Goal: Transaction & Acquisition: Download file/media

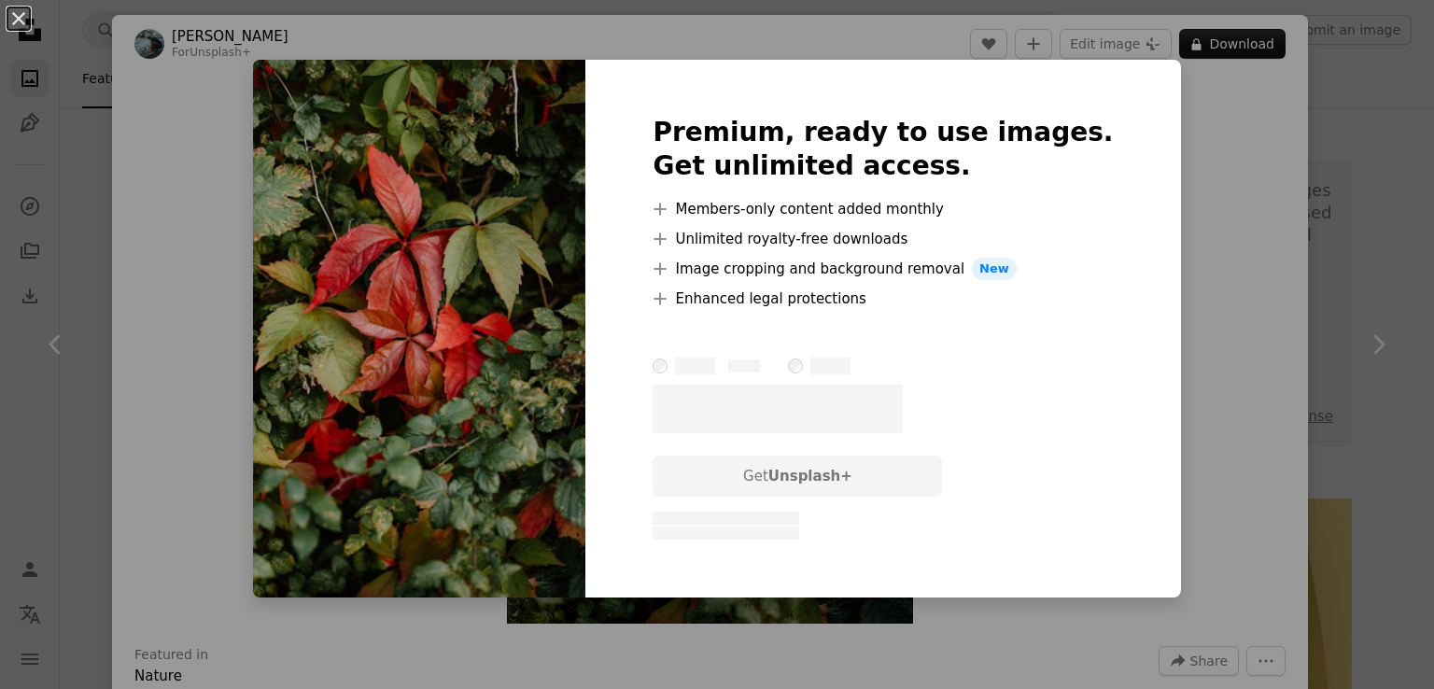
scroll to position [3081, 0]
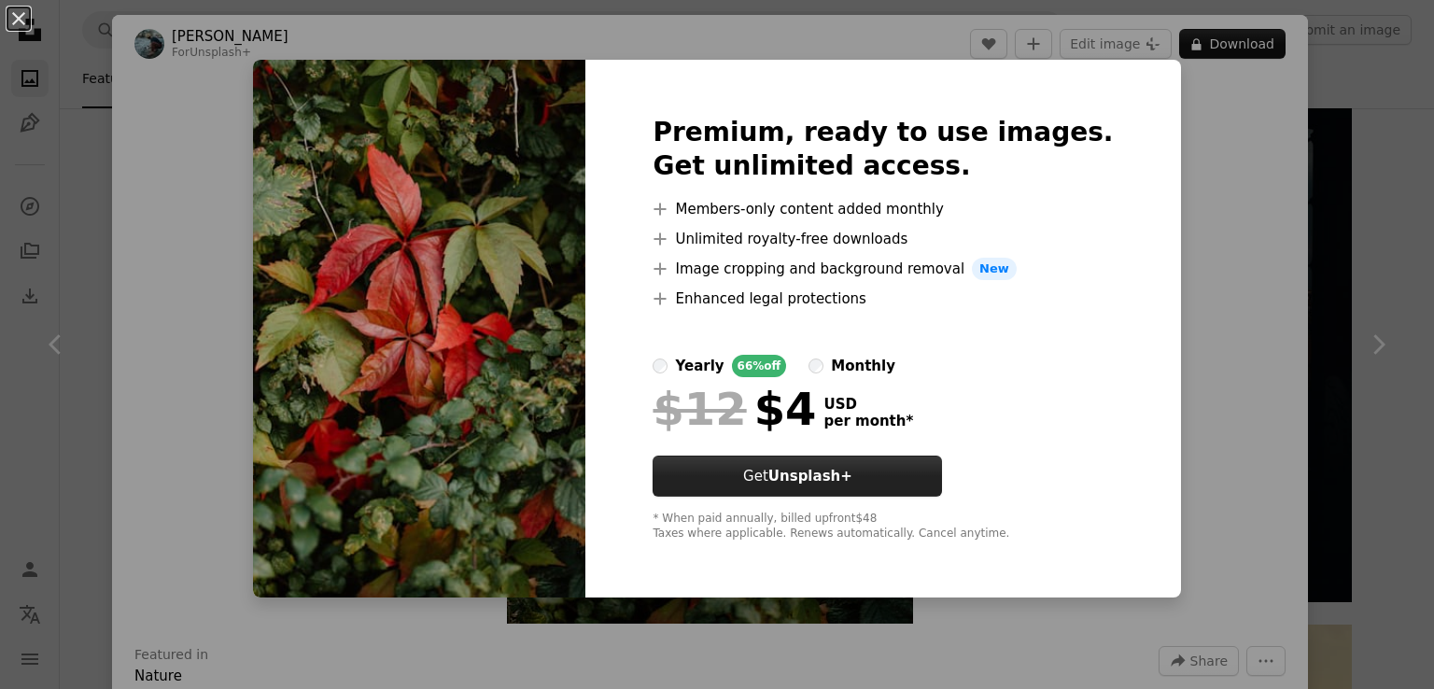
click at [754, 486] on button "Get Unsplash+" at bounding box center [797, 476] width 289 height 41
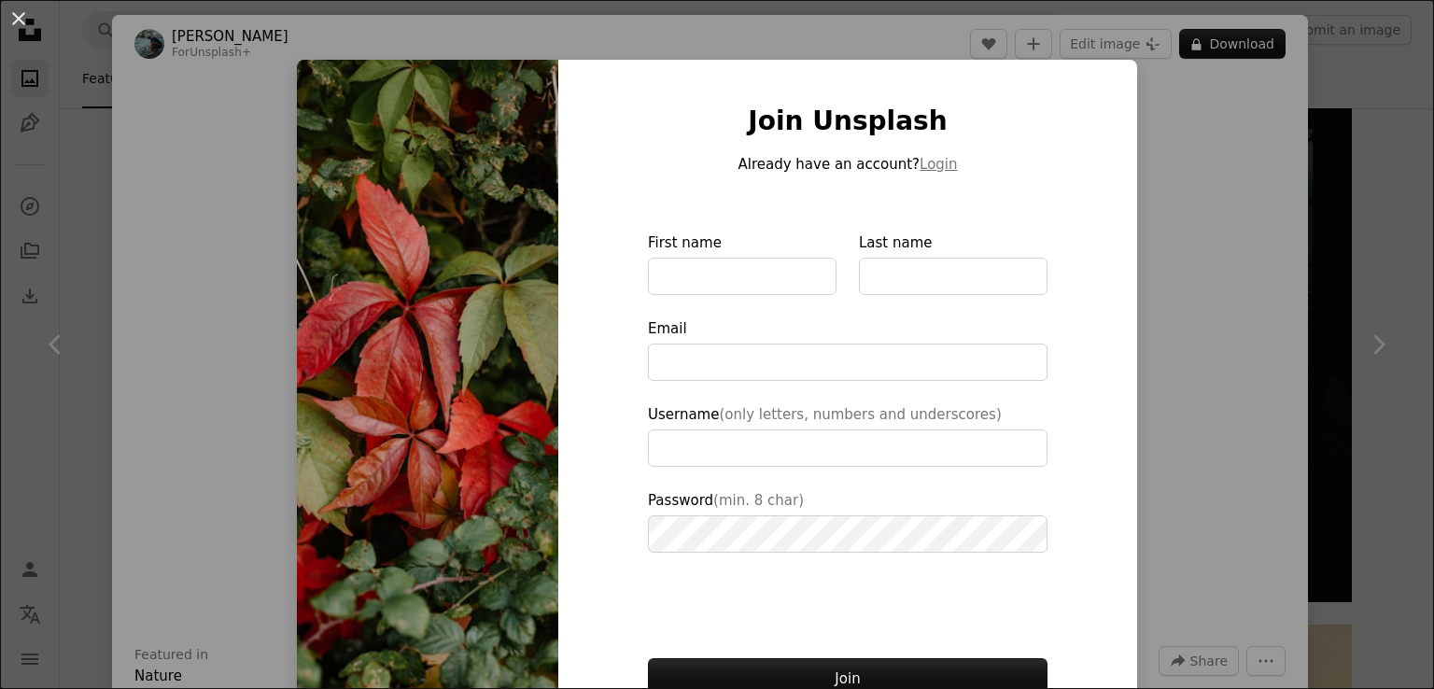
click at [1195, 203] on div "An X shape Join Unsplash Already have an account? Login First name Last name Em…" at bounding box center [717, 344] width 1434 height 689
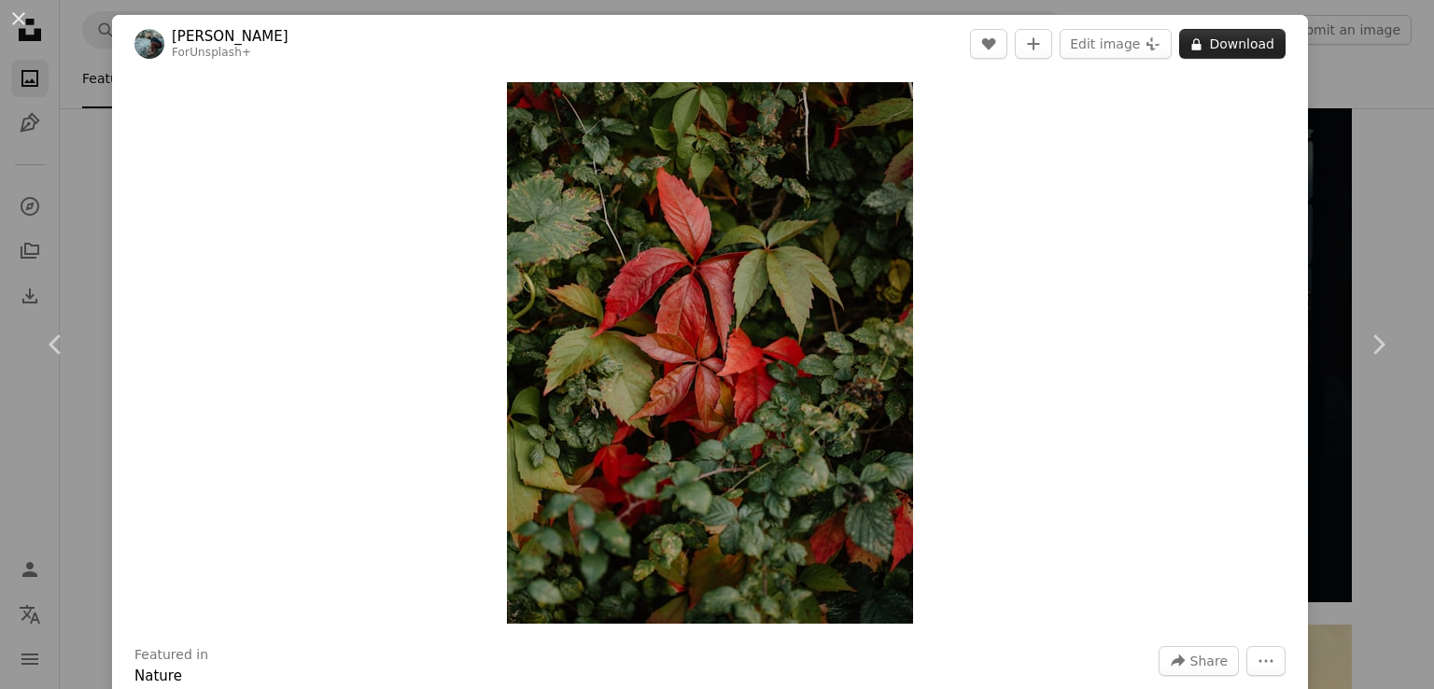
drag, startPoint x: 866, startPoint y: 174, endPoint x: 1225, endPoint y: 42, distance: 382.8
click at [1225, 42] on button "A lock Download" at bounding box center [1232, 44] width 106 height 30
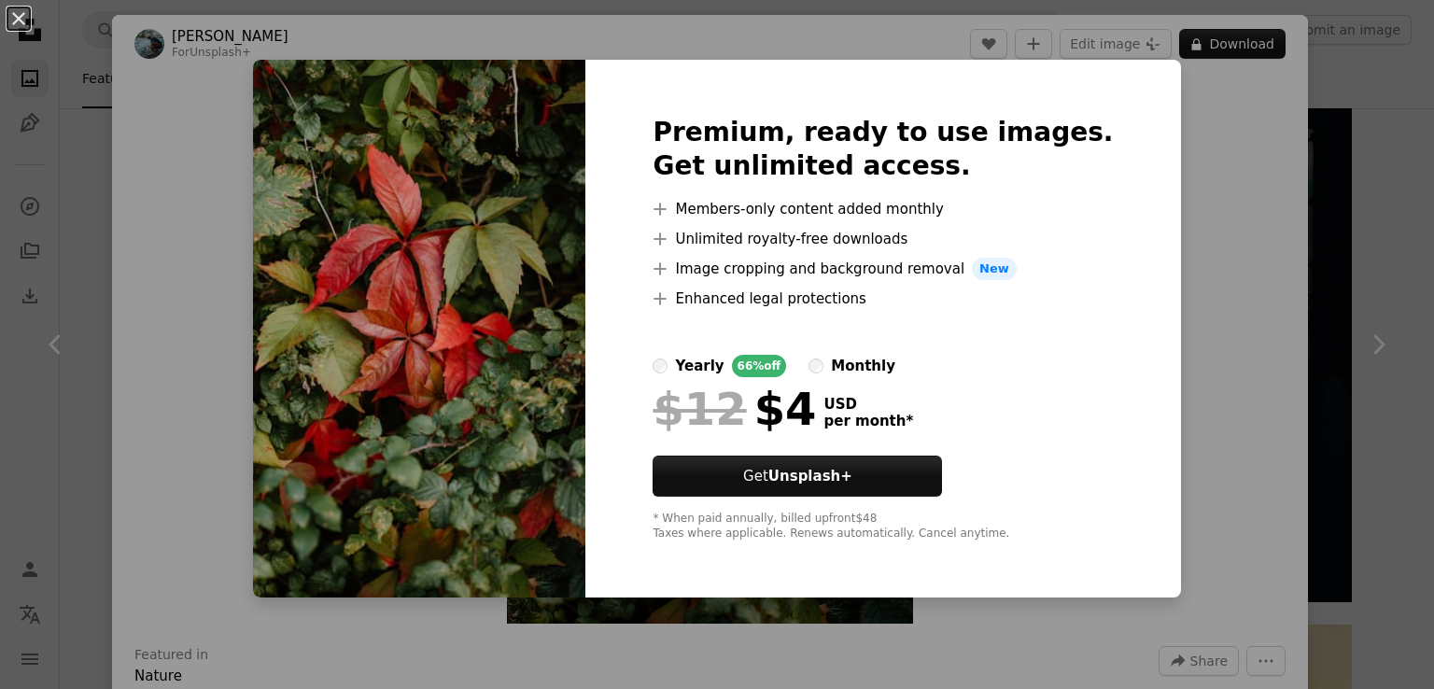
click at [1274, 136] on div "An X shape Premium, ready to use images. Get unlimited access. A plus sign Memb…" at bounding box center [717, 344] width 1434 height 689
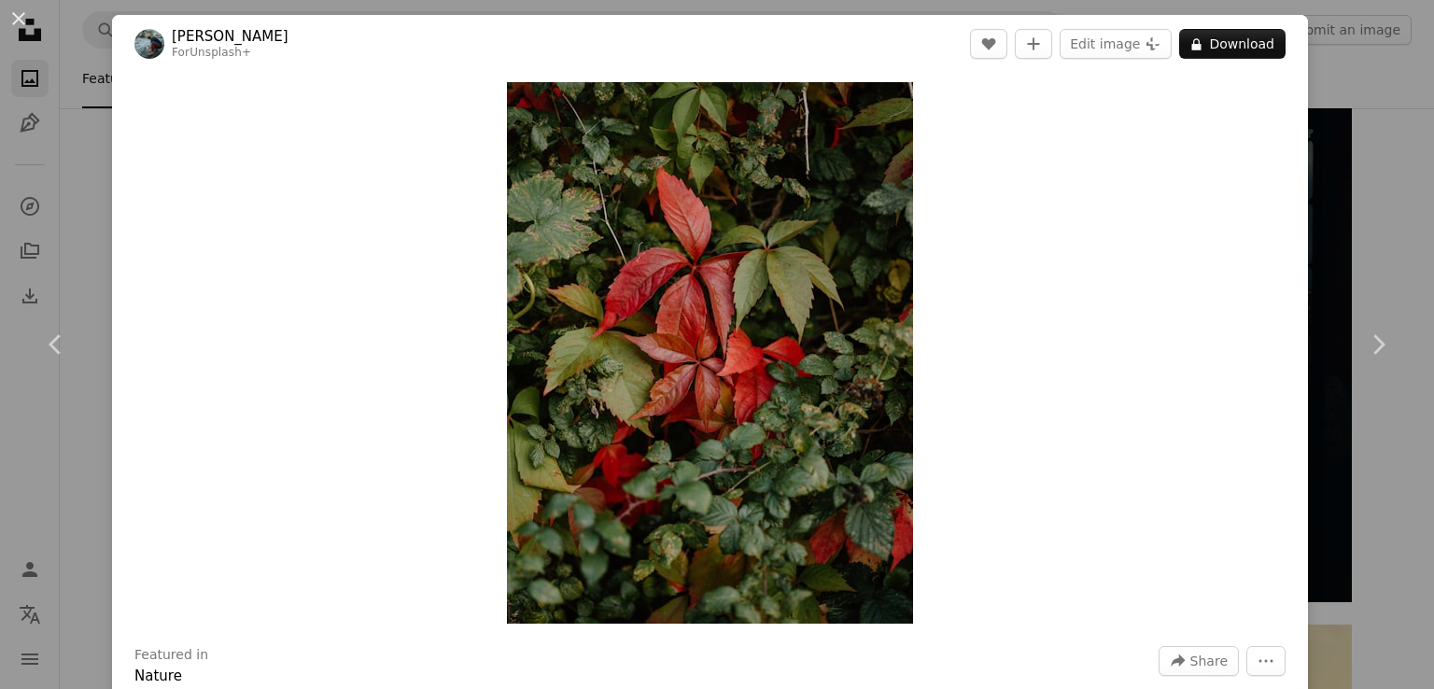
click at [1349, 113] on div "An X shape Chevron left Chevron right [PERSON_NAME] For Unsplash+ A heart A plu…" at bounding box center [717, 344] width 1434 height 689
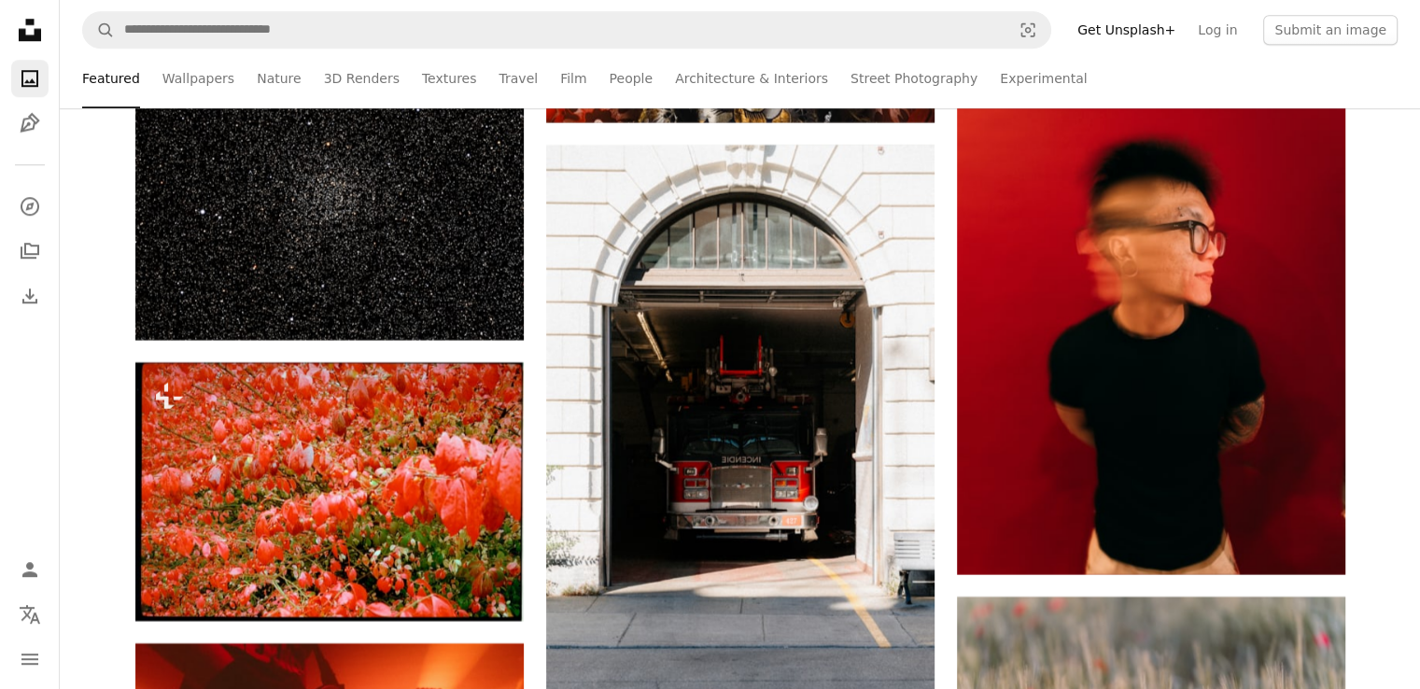
scroll to position [8777, 0]
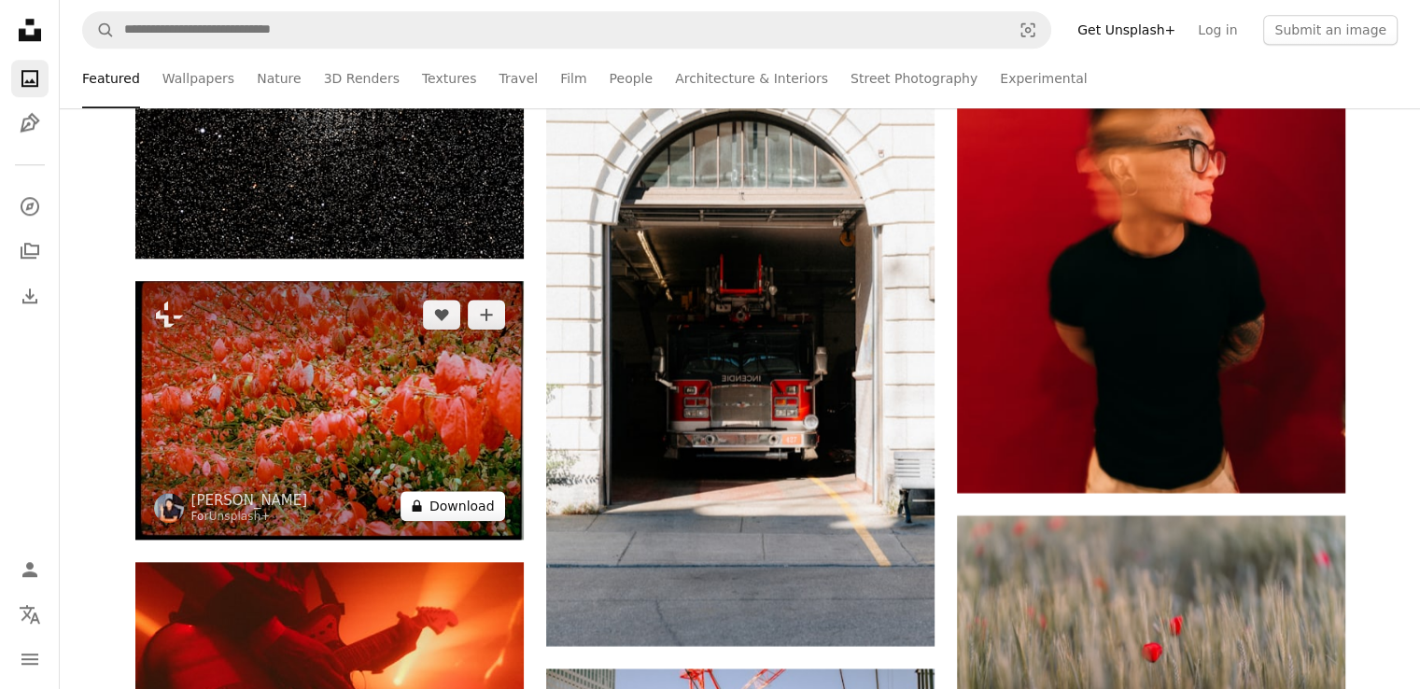
drag, startPoint x: 396, startPoint y: 416, endPoint x: 470, endPoint y: 500, distance: 111.1
click at [470, 499] on button "A lock Download" at bounding box center [453, 506] width 105 height 30
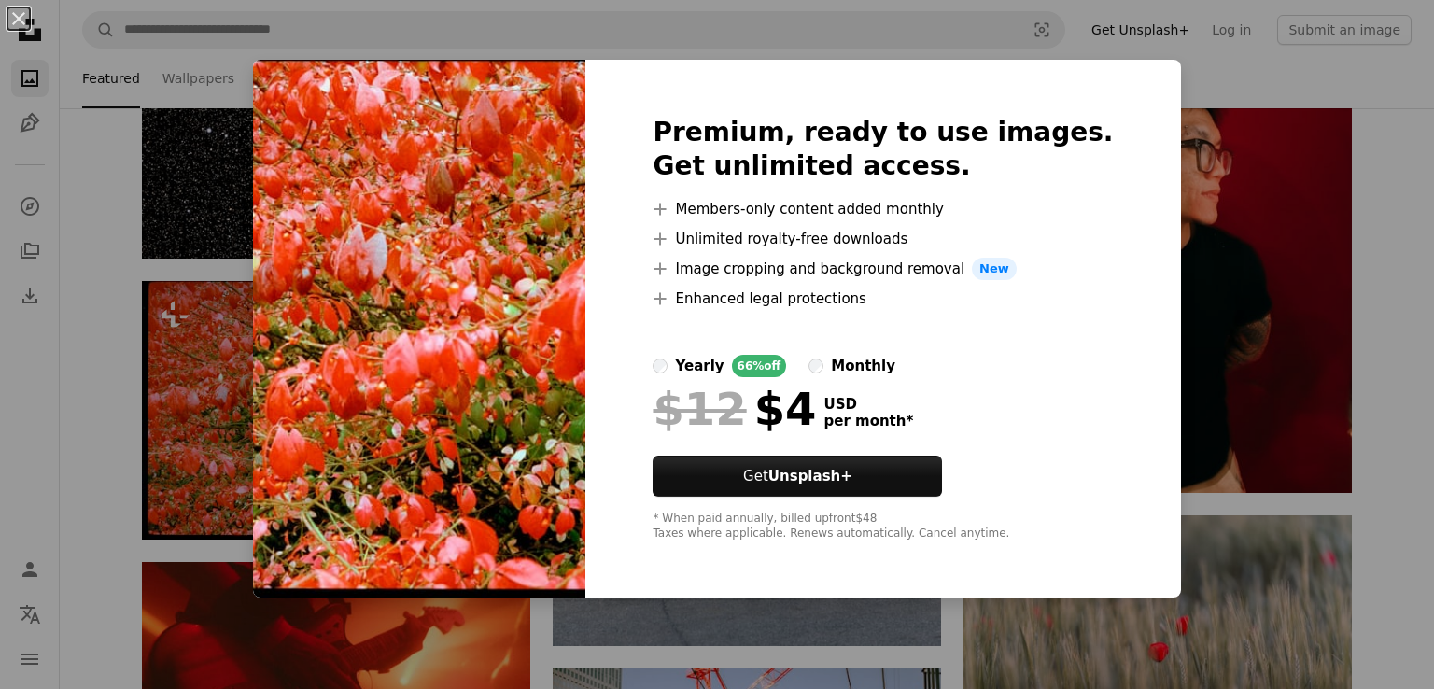
click at [778, 360] on div "66% off" at bounding box center [759, 366] width 55 height 22
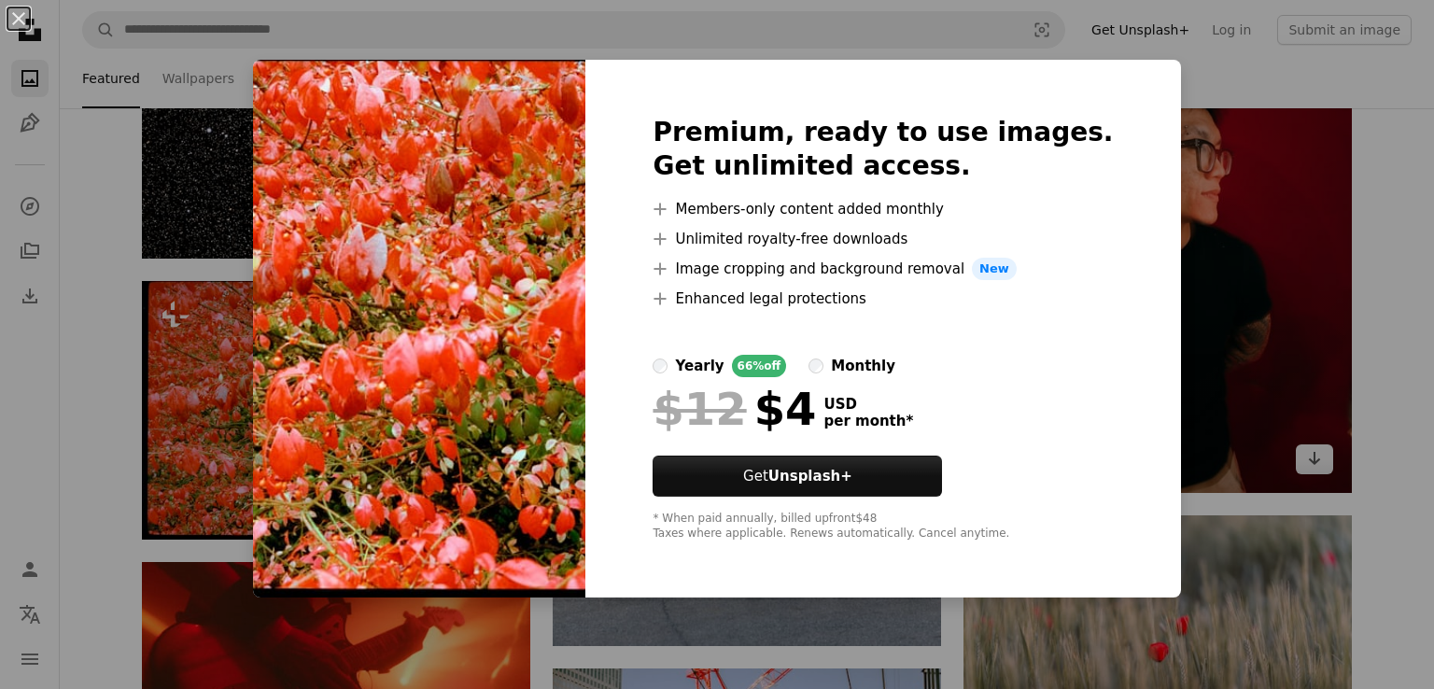
drag, startPoint x: 1254, startPoint y: 172, endPoint x: 1225, endPoint y: 157, distance: 32.6
click at [1254, 172] on div "An X shape Premium, ready to use images. Get unlimited access. A plus sign Memb…" at bounding box center [717, 344] width 1434 height 689
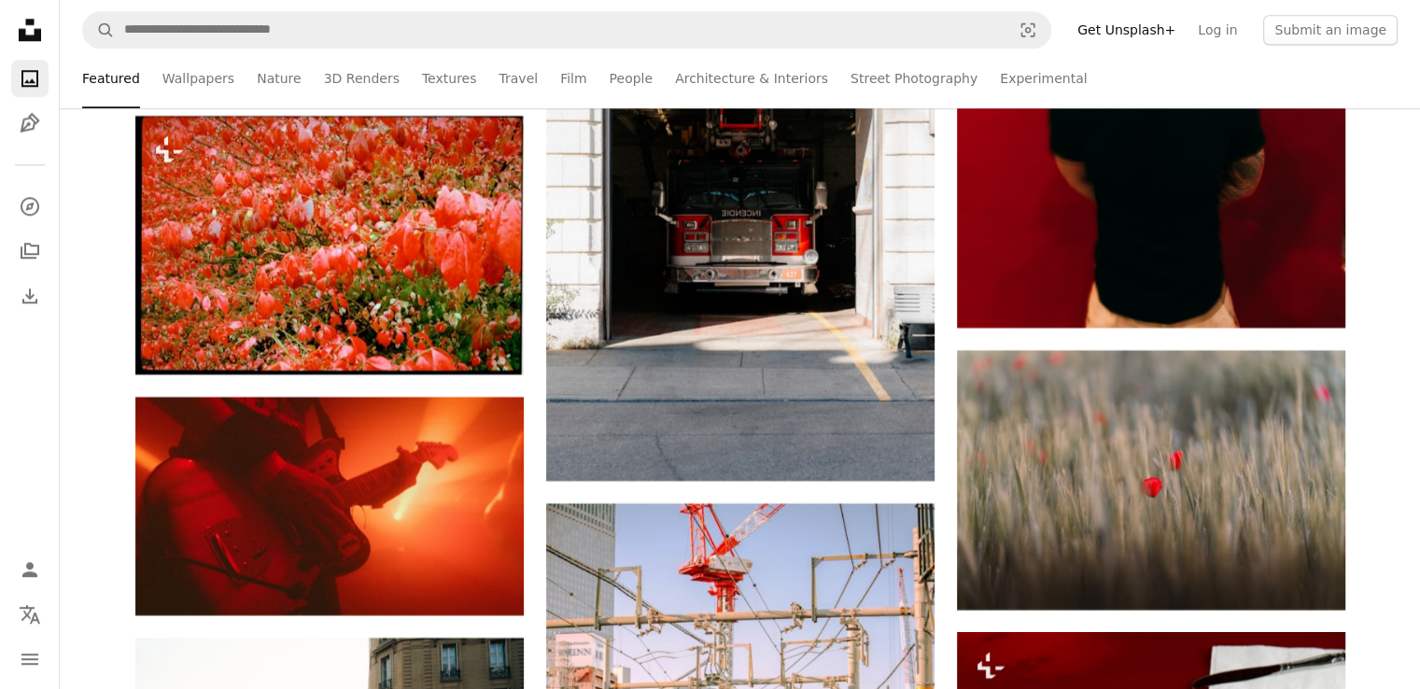
scroll to position [8963, 0]
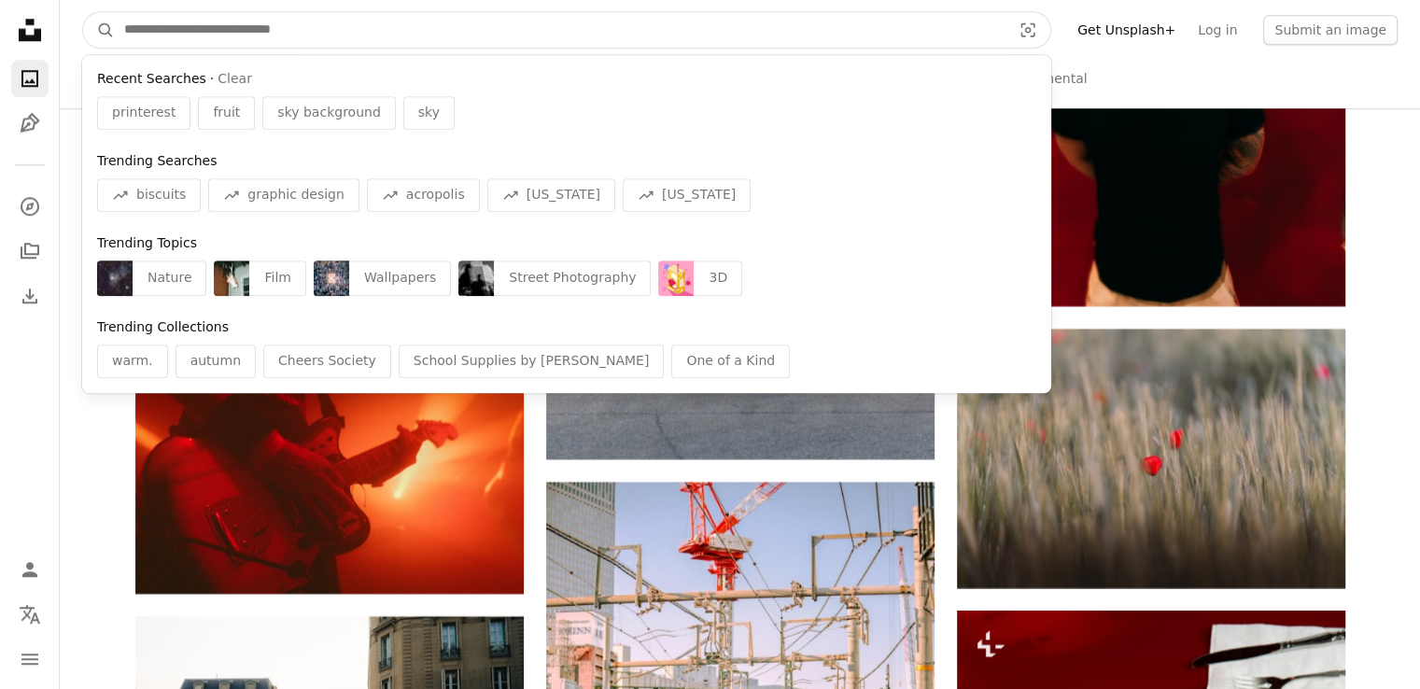
click at [184, 35] on input "Find visuals sitewide" at bounding box center [560, 29] width 891 height 35
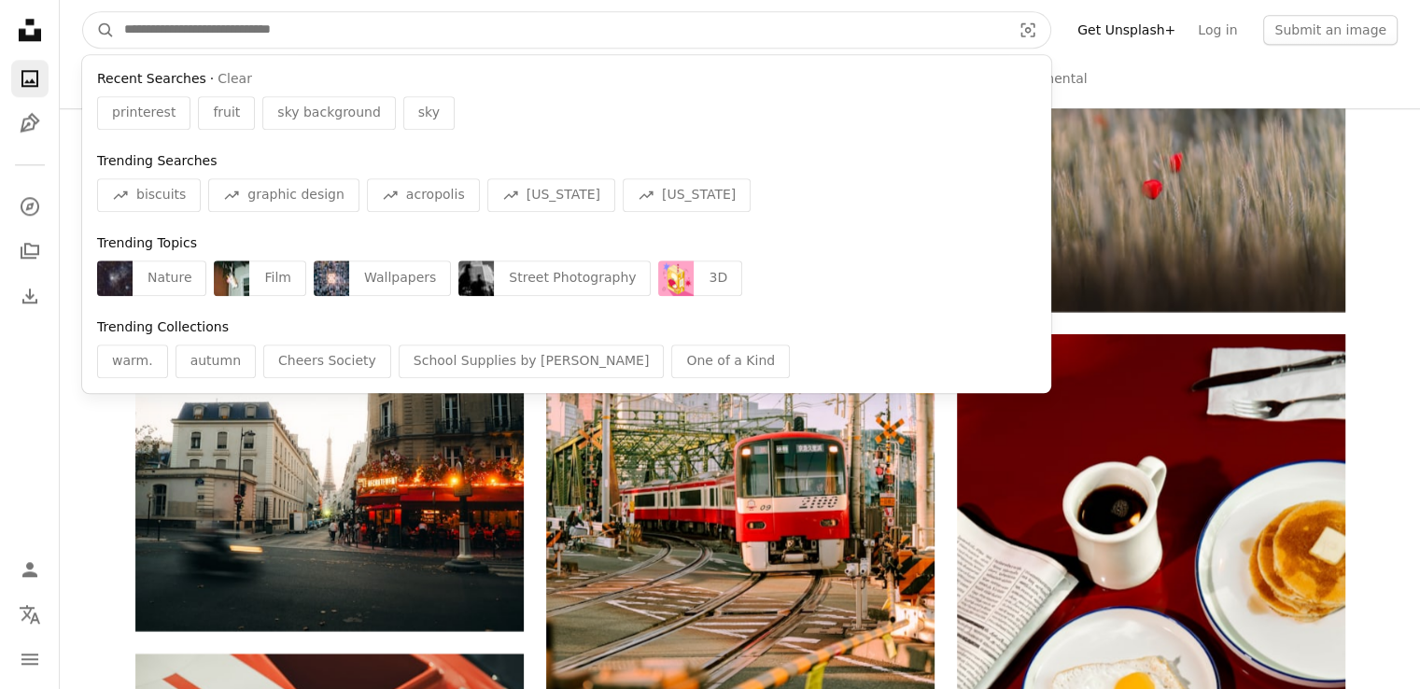
scroll to position [9244, 0]
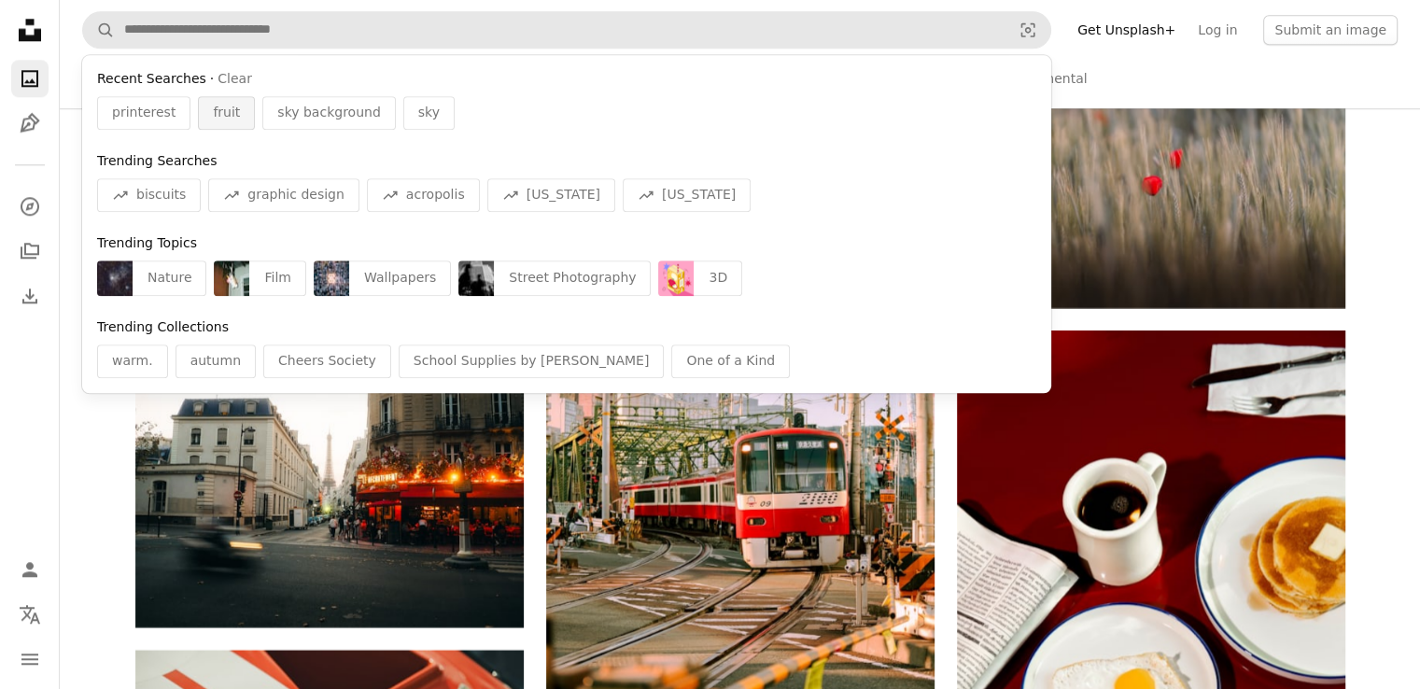
click at [201, 112] on div "fruit" at bounding box center [226, 113] width 57 height 34
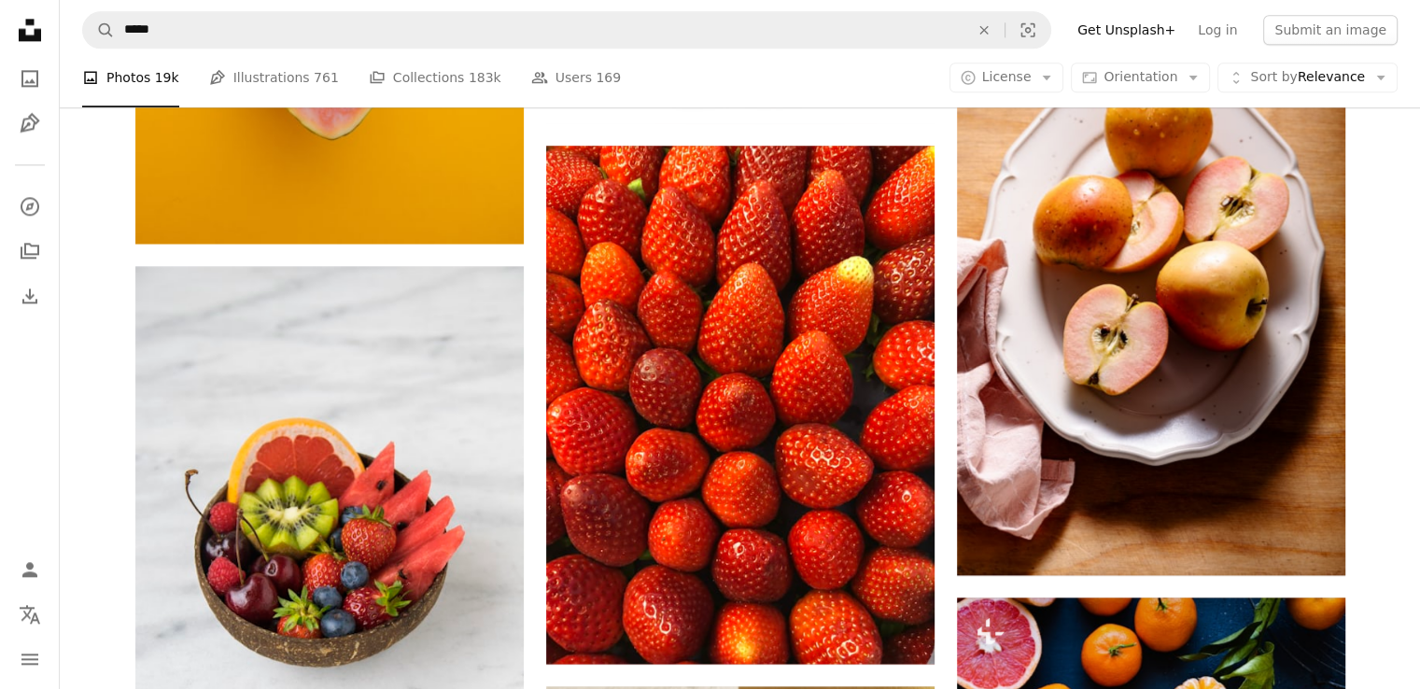
scroll to position [2428, 0]
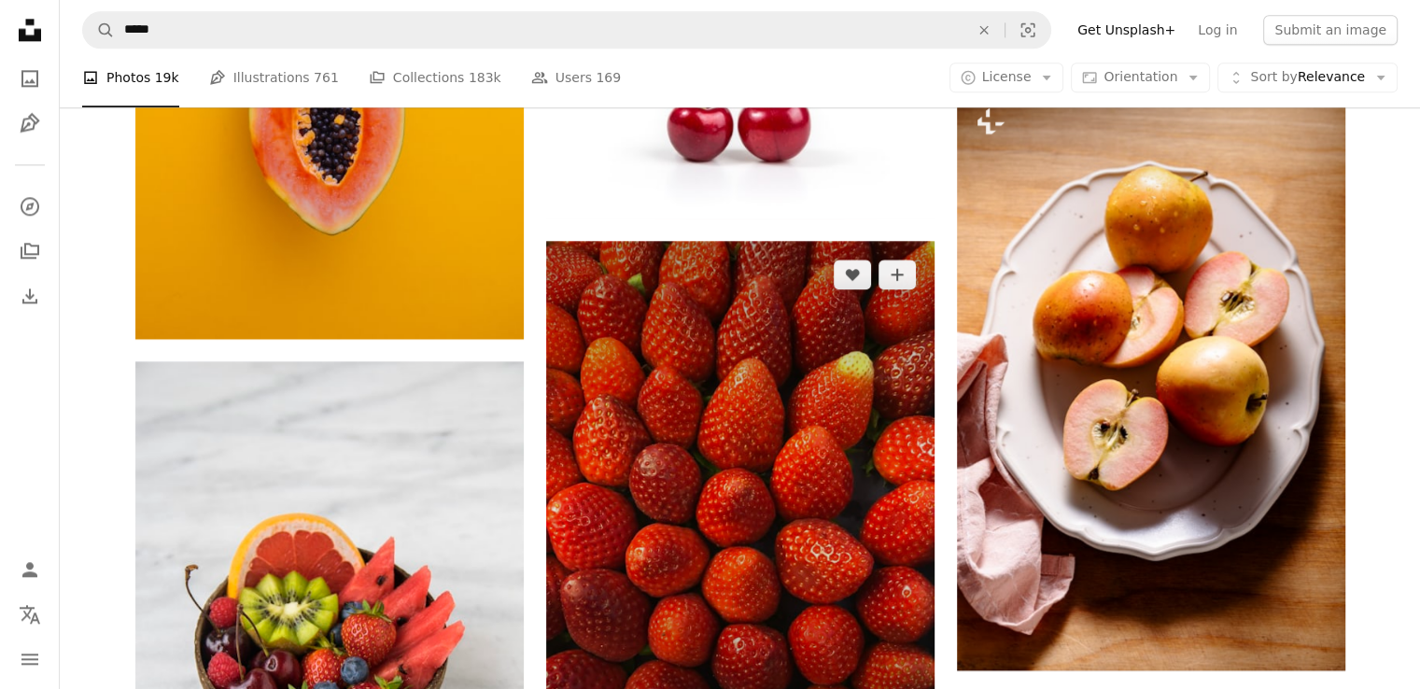
click at [669, 484] on img at bounding box center [740, 500] width 388 height 518
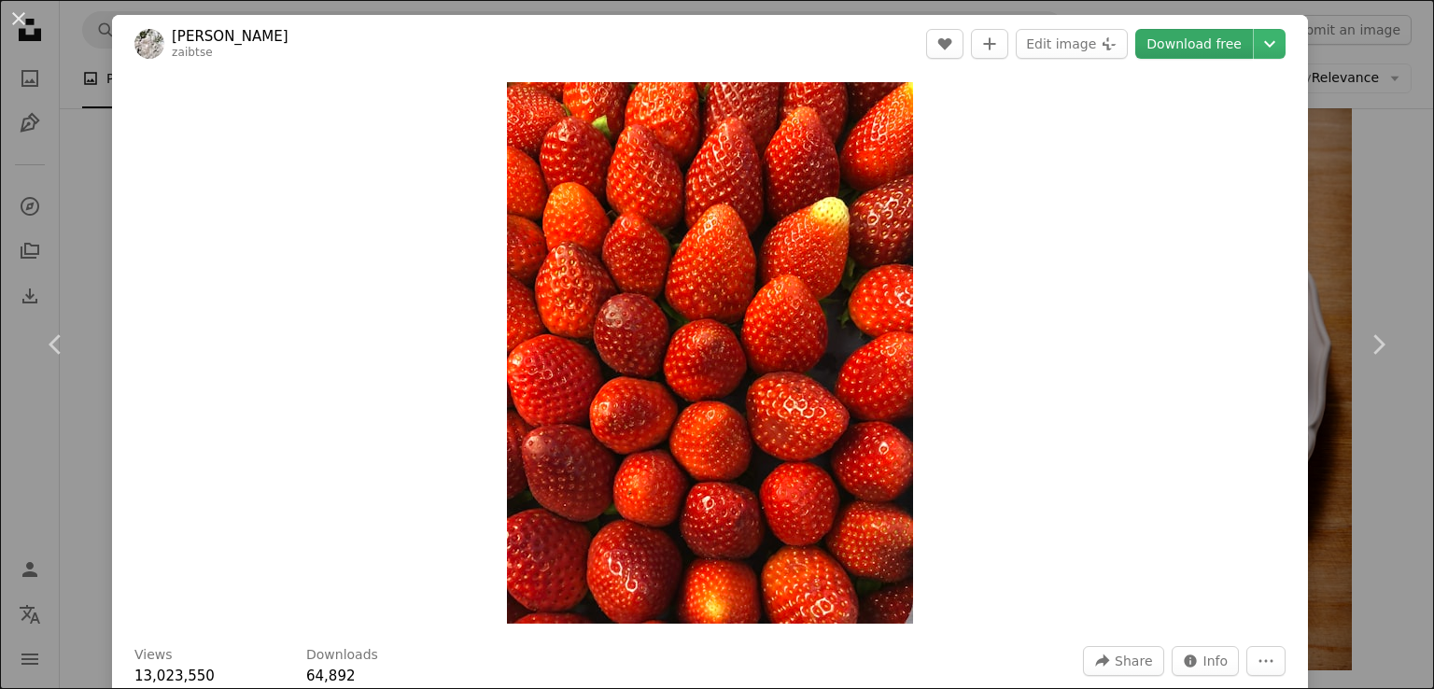
click at [1175, 40] on link "Download free" at bounding box center [1194, 44] width 118 height 30
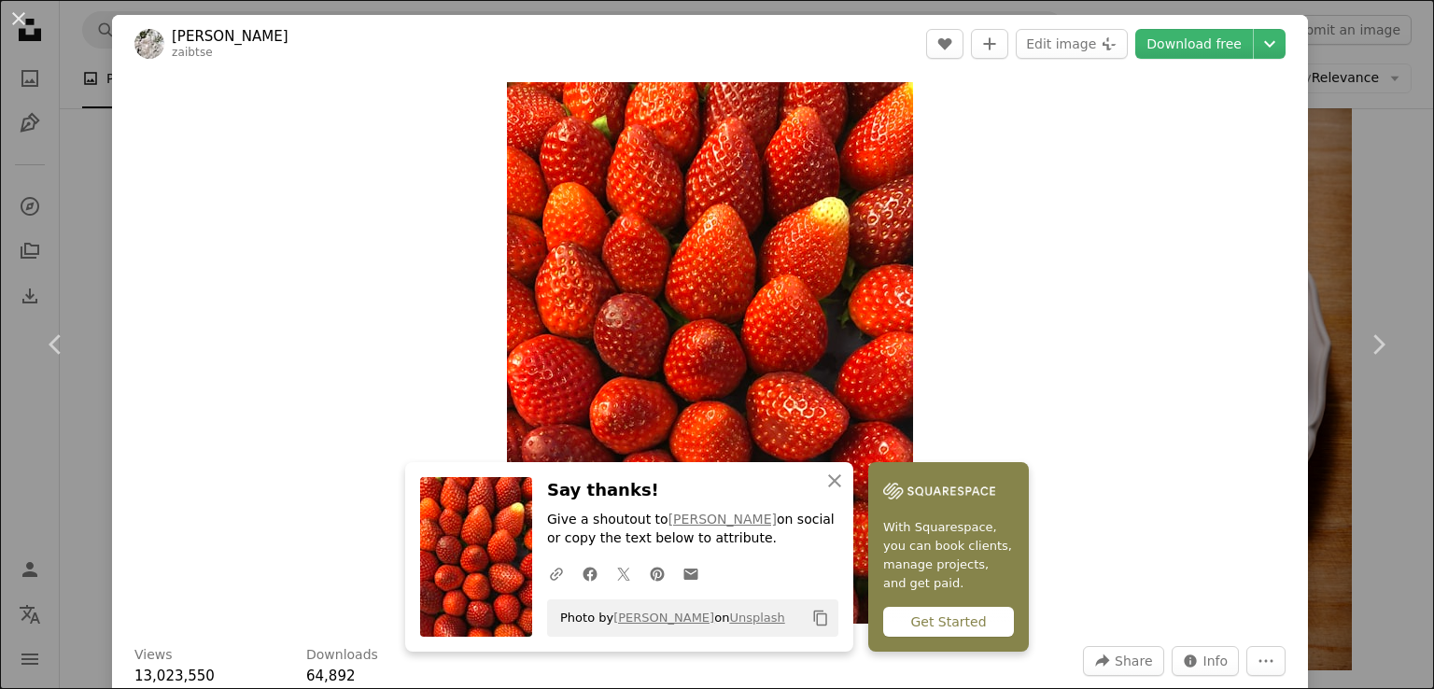
click at [1357, 204] on div "An X shape Chevron left Chevron right [PERSON_NAME] zaibtse A heart A plus sign…" at bounding box center [717, 344] width 1434 height 689
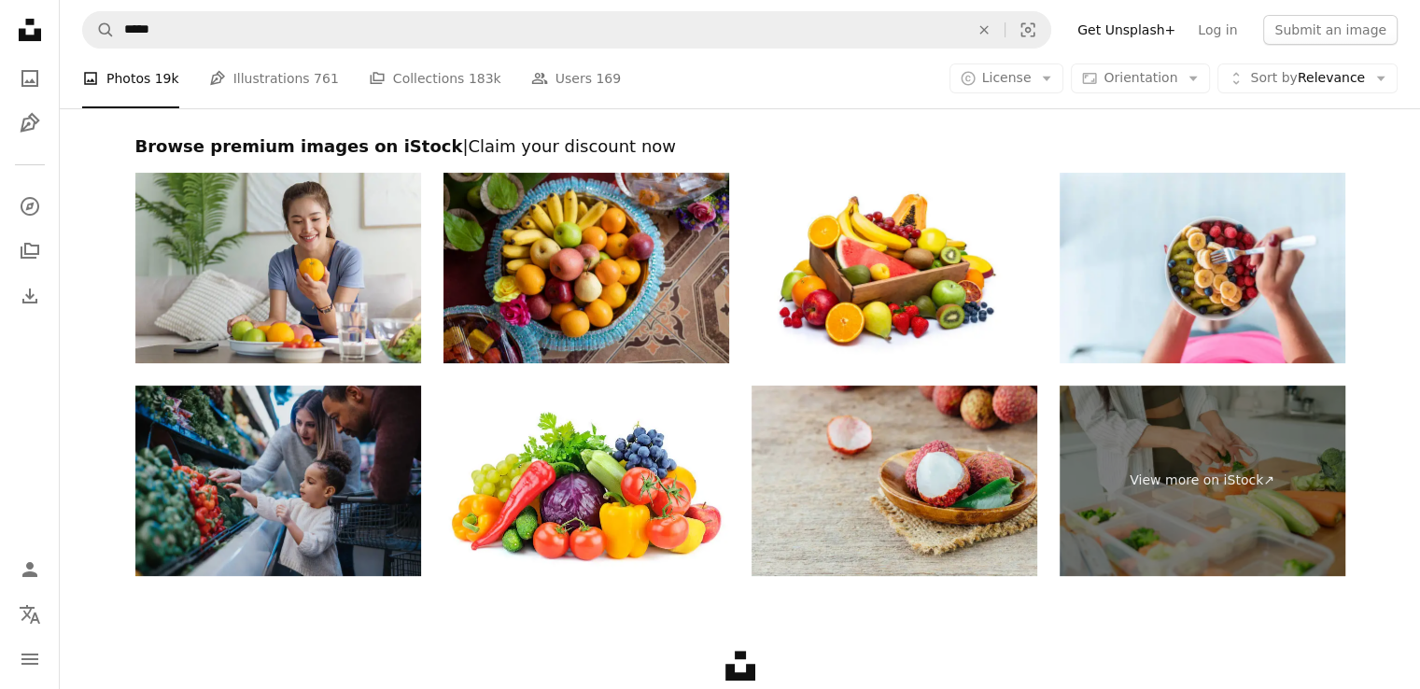
scroll to position [7535, 0]
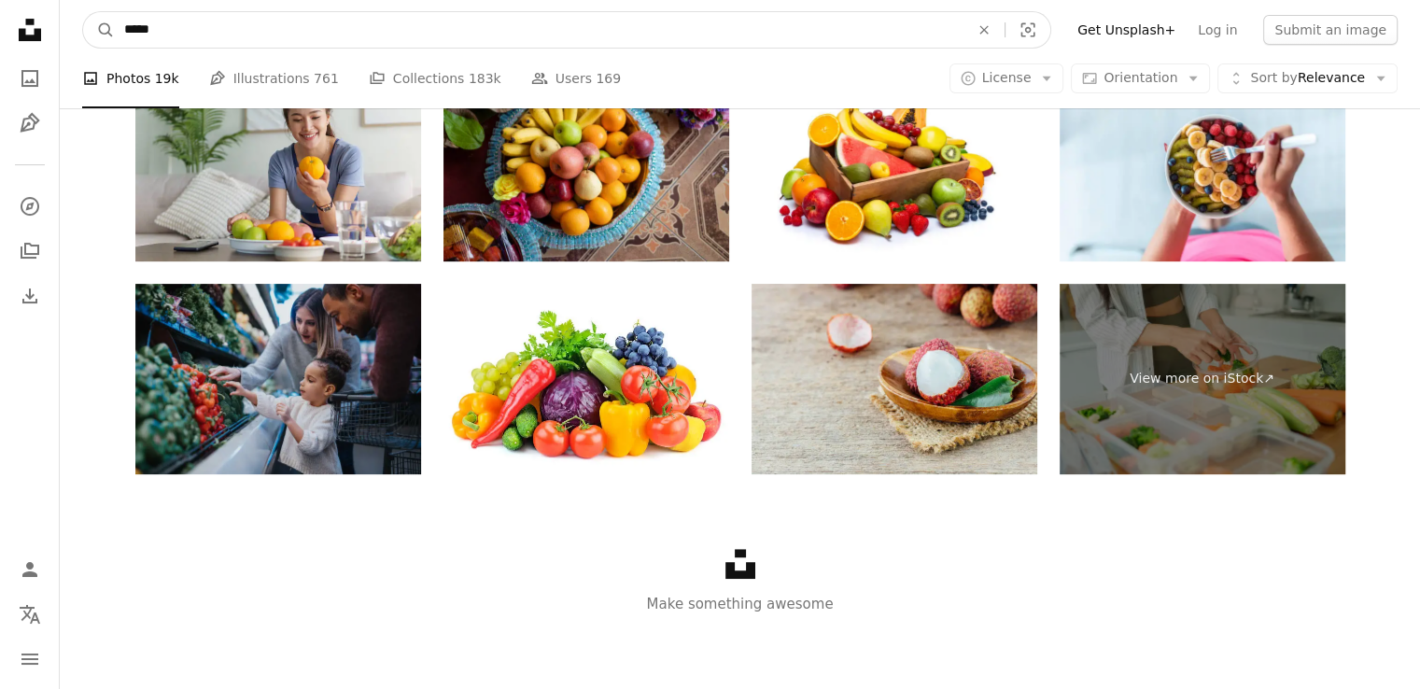
click at [183, 35] on input "*****" at bounding box center [539, 29] width 849 height 35
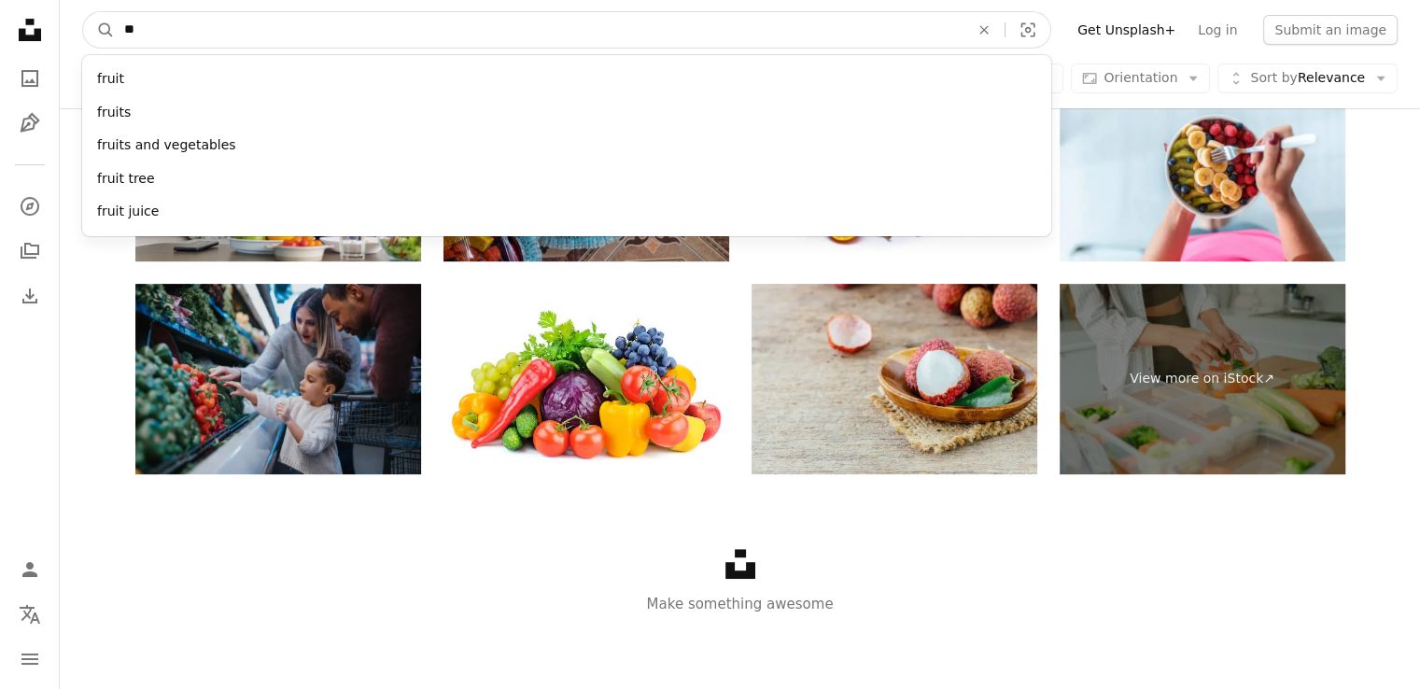
type input "*"
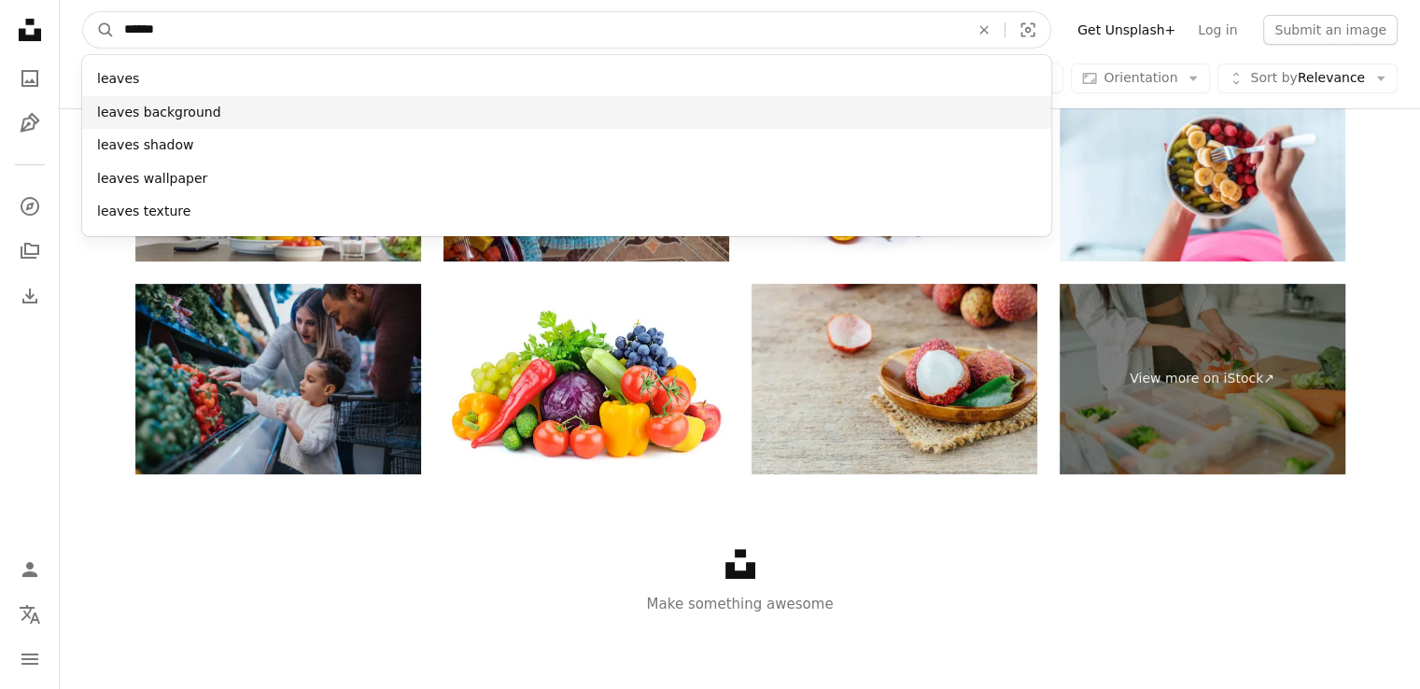
type input "******"
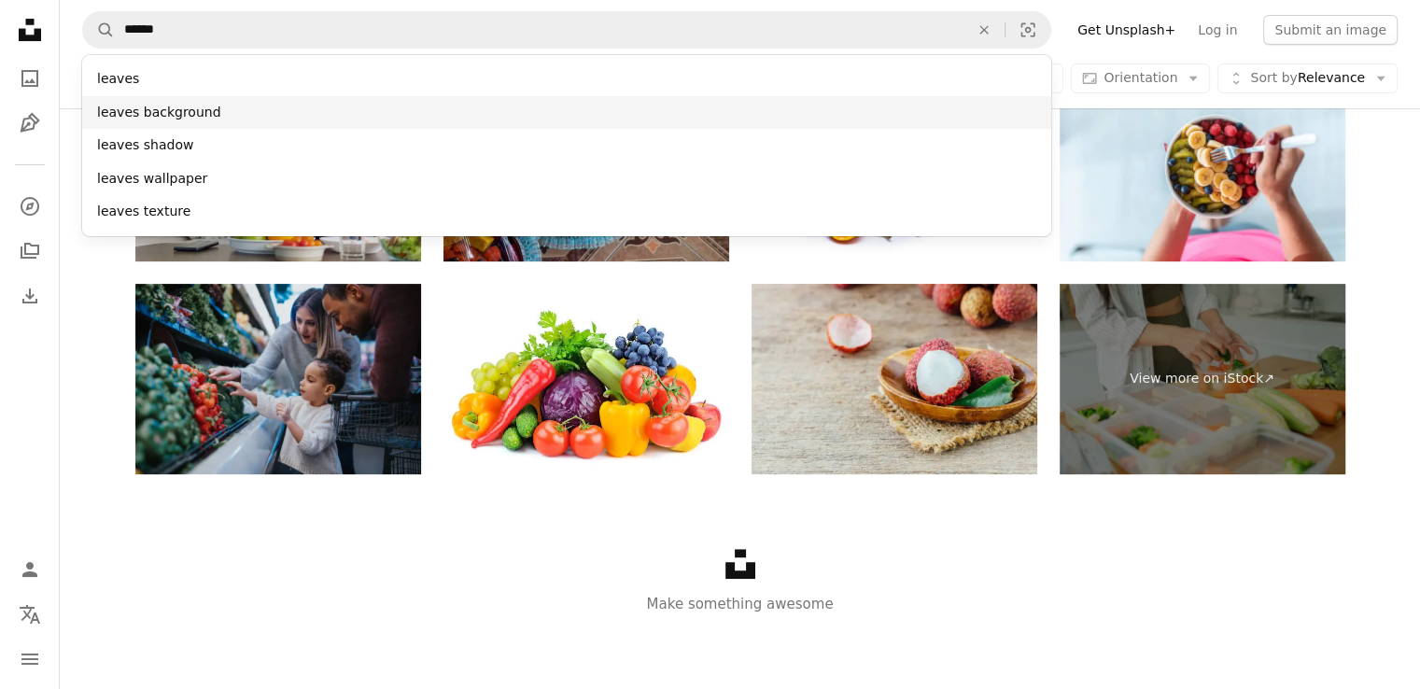
click at [218, 113] on div "leaves background" at bounding box center [566, 113] width 969 height 34
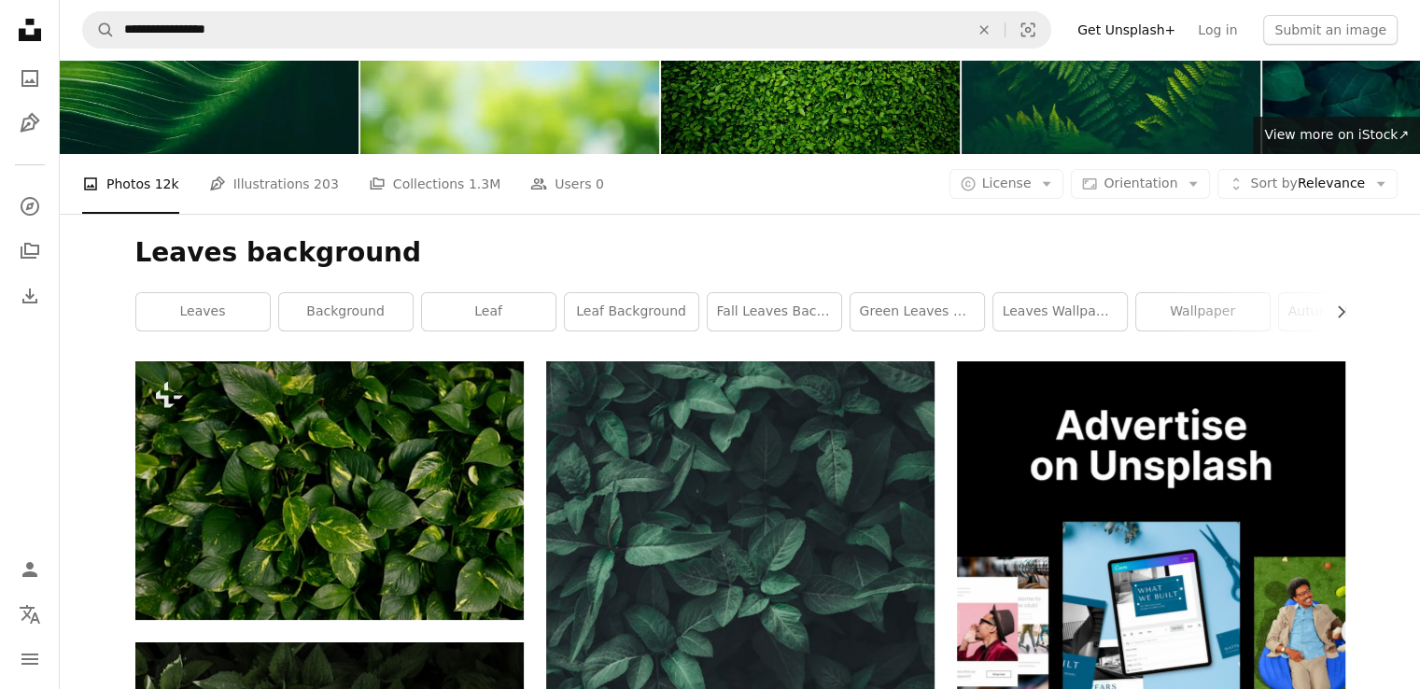
scroll to position [93, 0]
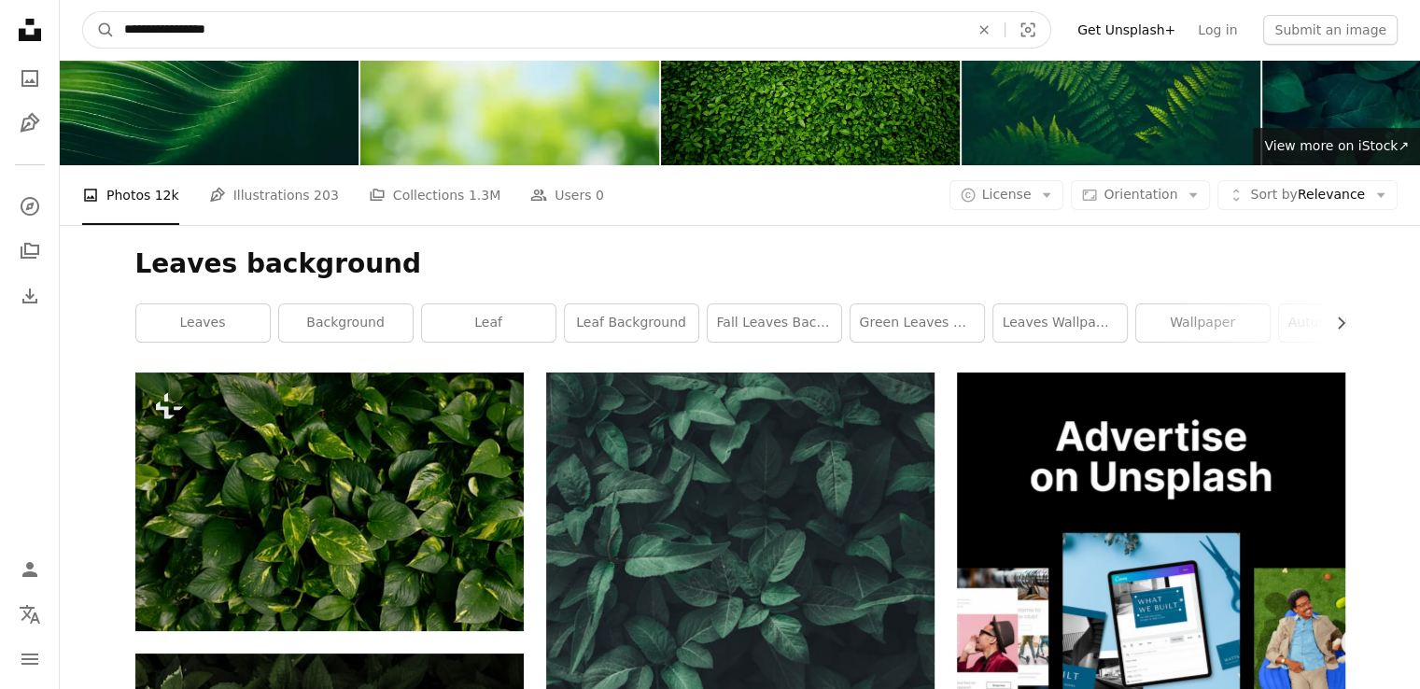
click at [307, 25] on input "**********" at bounding box center [539, 29] width 849 height 35
type input "**********"
click button "A magnifying glass" at bounding box center [99, 29] width 32 height 35
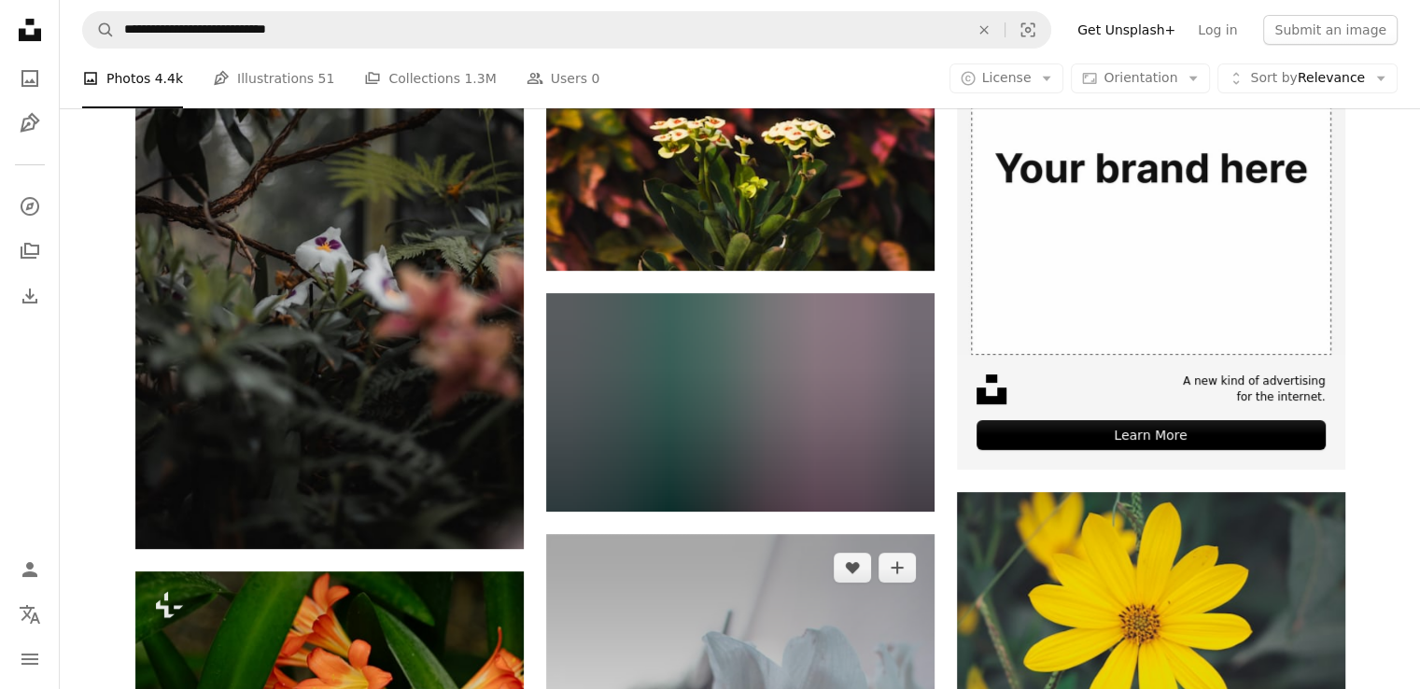
scroll to position [467, 0]
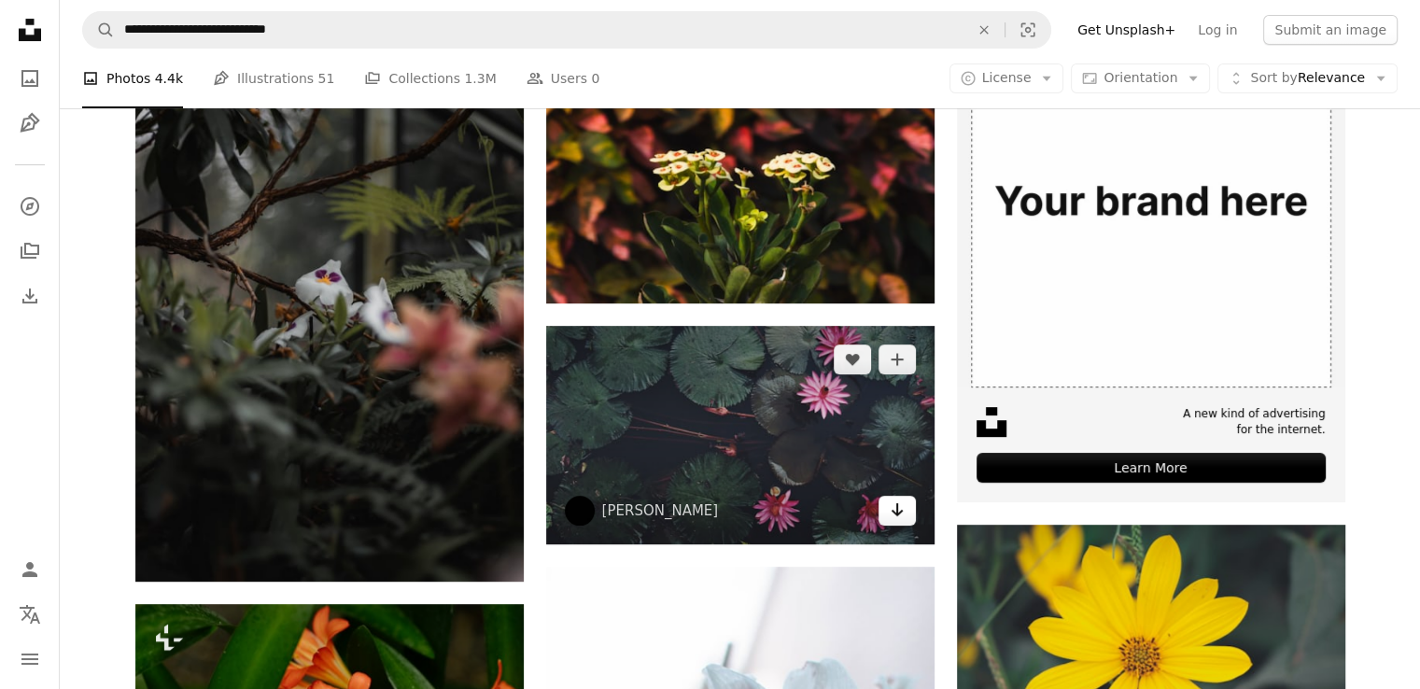
drag, startPoint x: 669, startPoint y: 402, endPoint x: 903, endPoint y: 515, distance: 260.2
click at [903, 515] on icon "Arrow pointing down" at bounding box center [897, 510] width 15 height 22
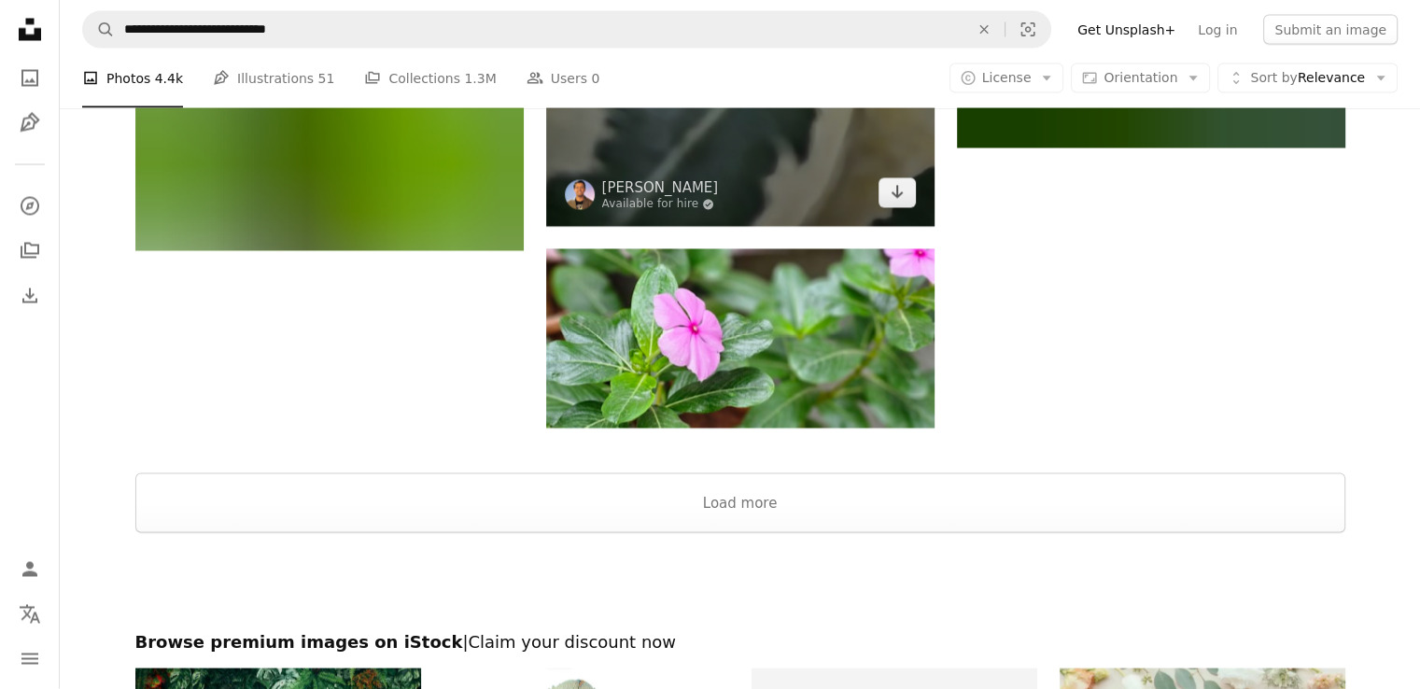
scroll to position [3767, 0]
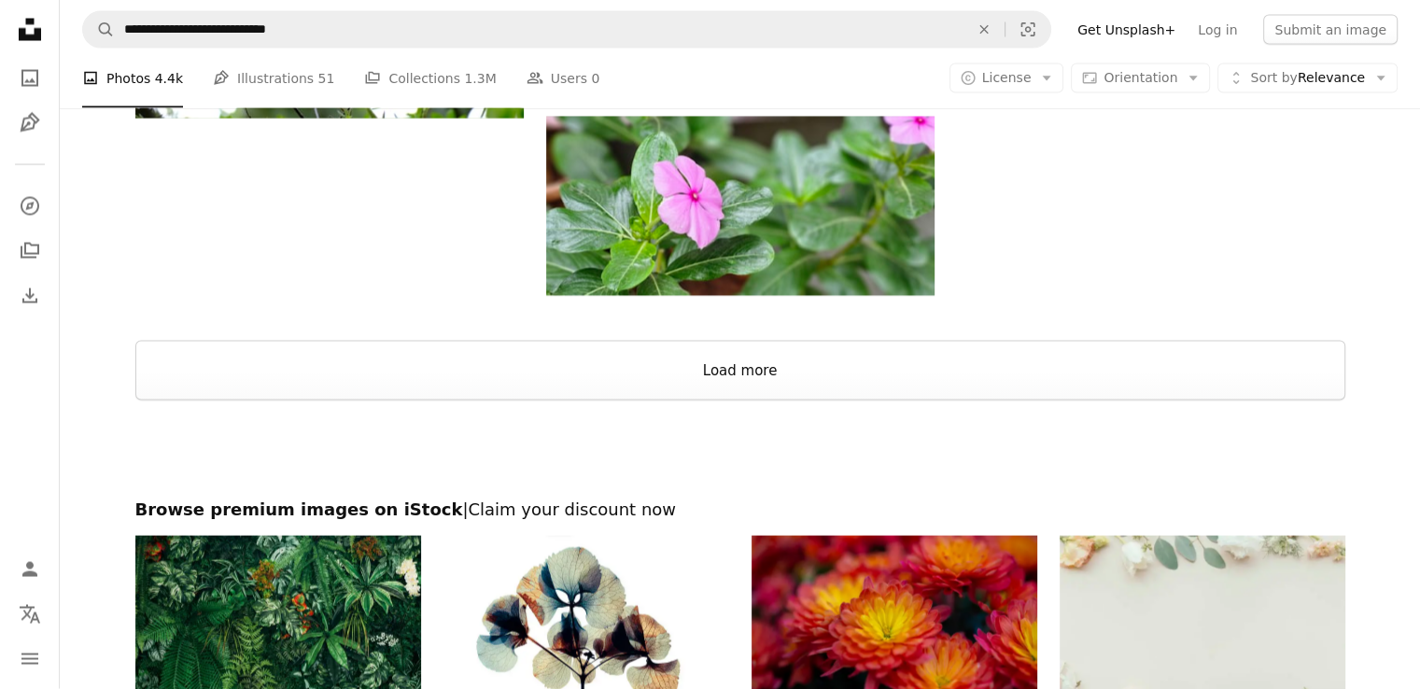
click at [822, 362] on button "Load more" at bounding box center [740, 371] width 1210 height 60
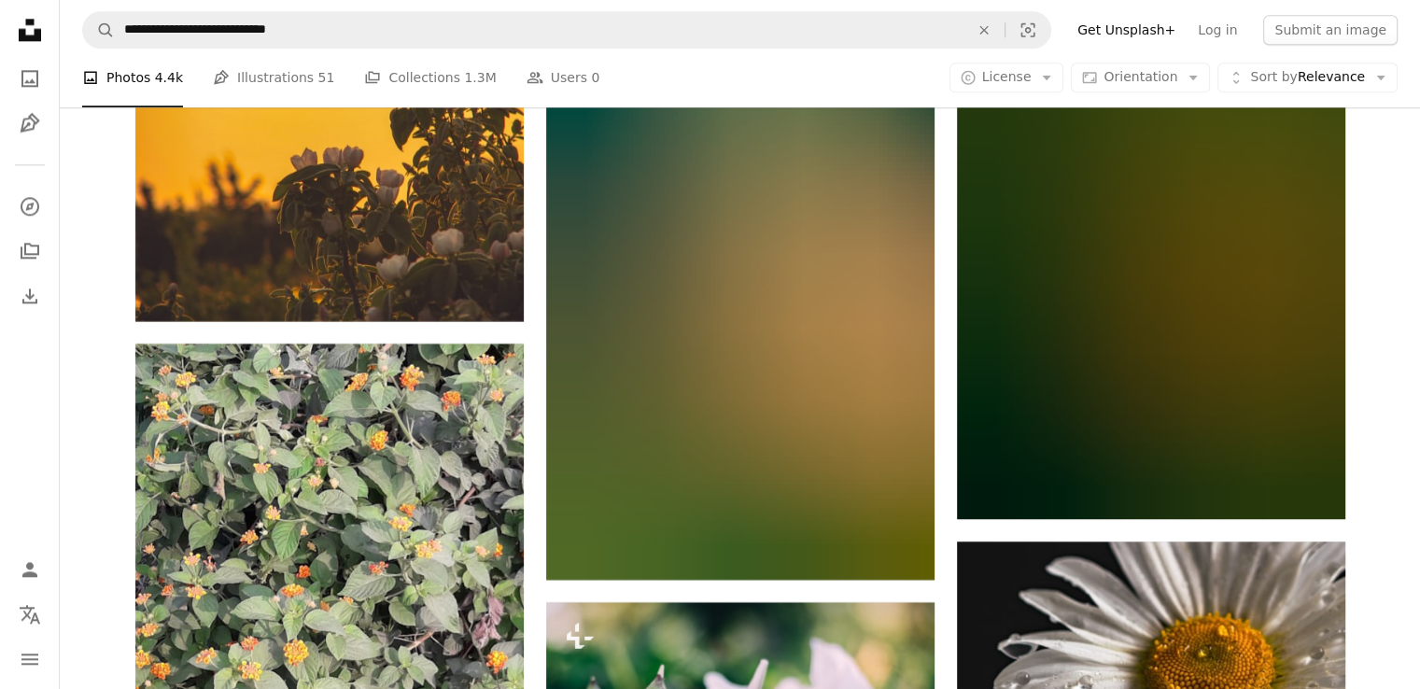
scroll to position [9463, 0]
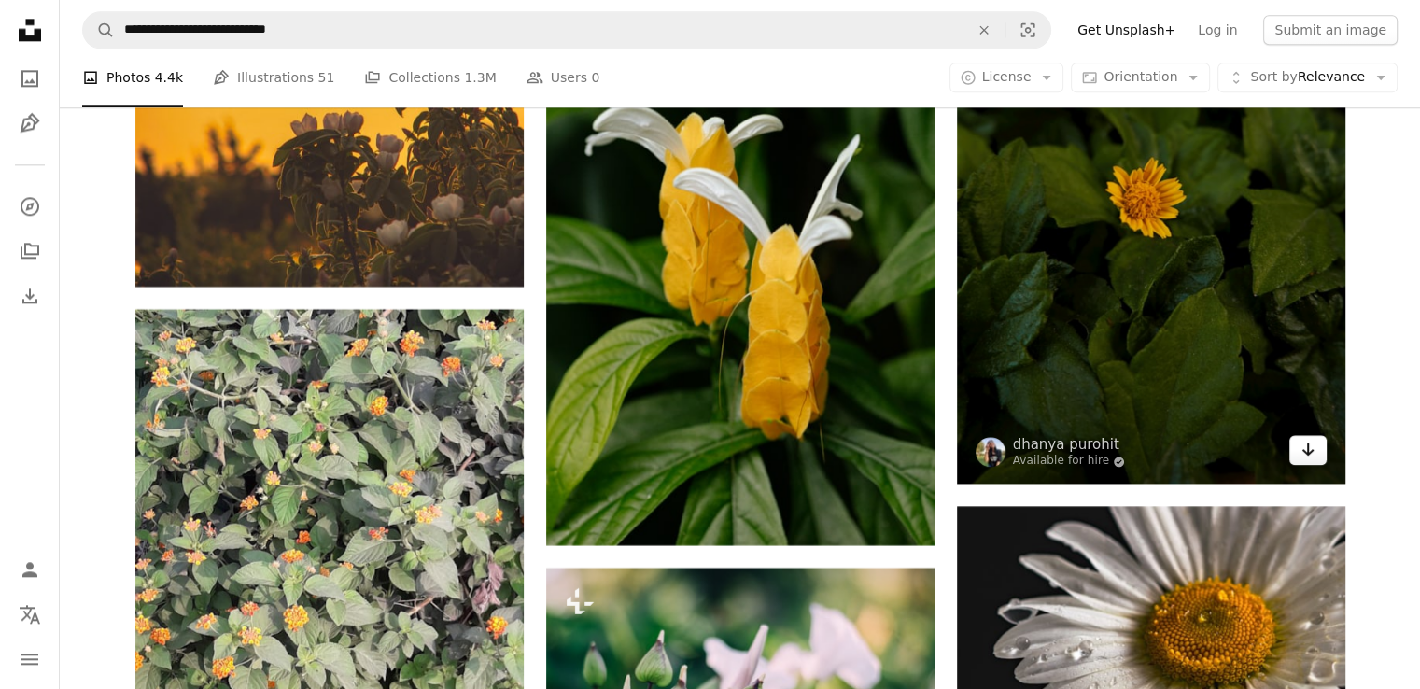
drag, startPoint x: 1221, startPoint y: 335, endPoint x: 1308, endPoint y: 451, distance: 144.7
click at [1308, 451] on icon "Arrow pointing down" at bounding box center [1308, 449] width 15 height 22
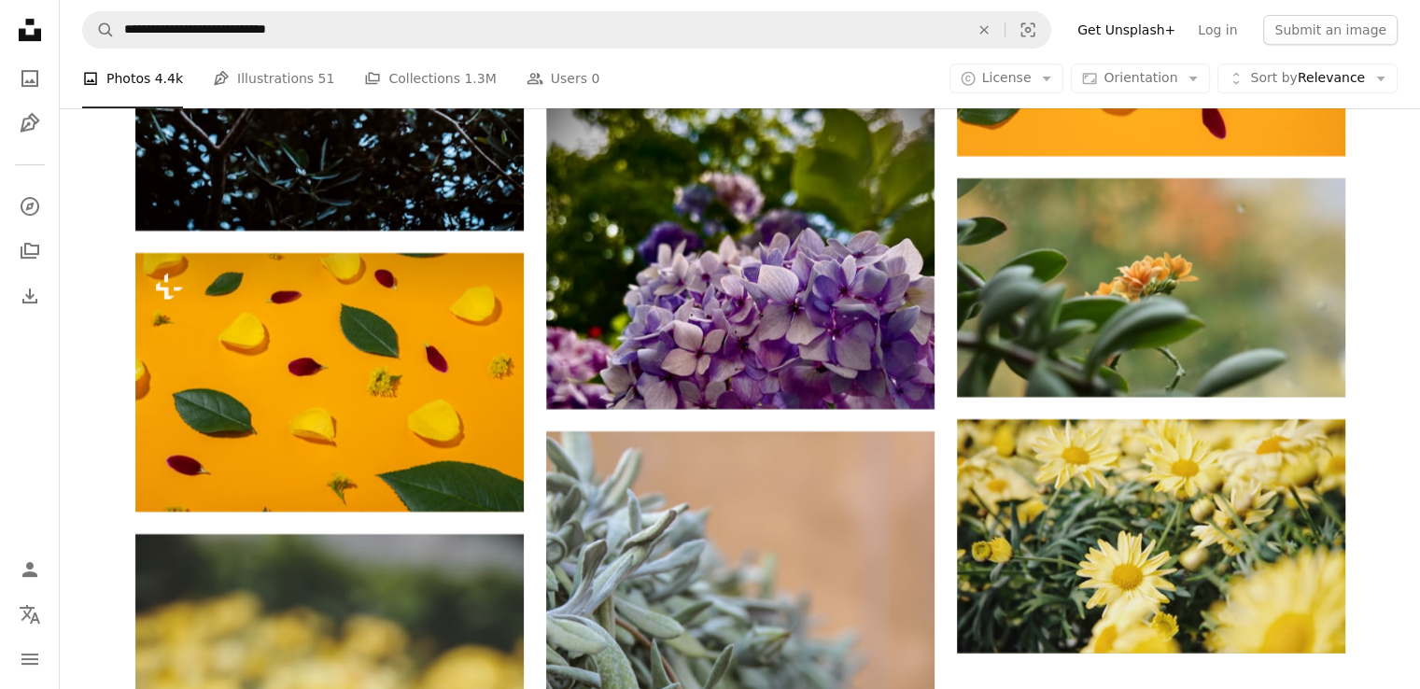
scroll to position [15065, 0]
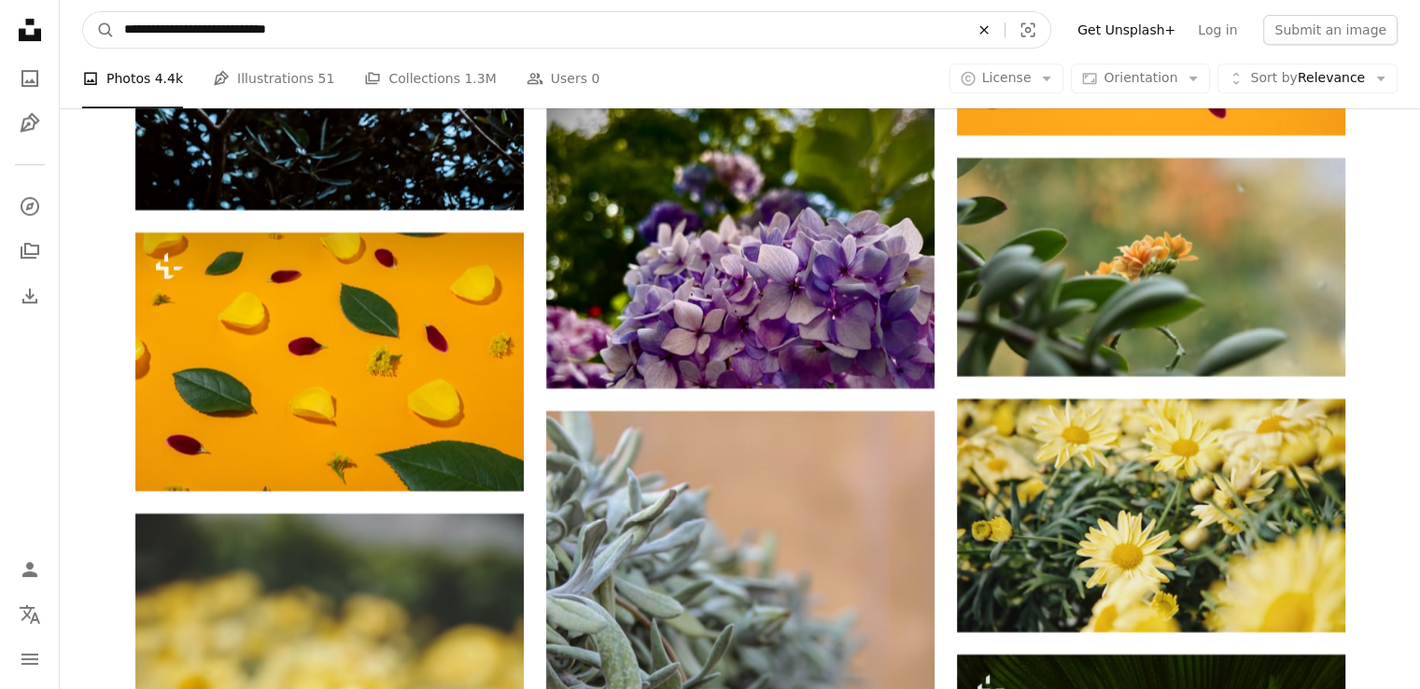
click at [1005, 33] on icon "An X shape" at bounding box center [984, 29] width 41 height 15
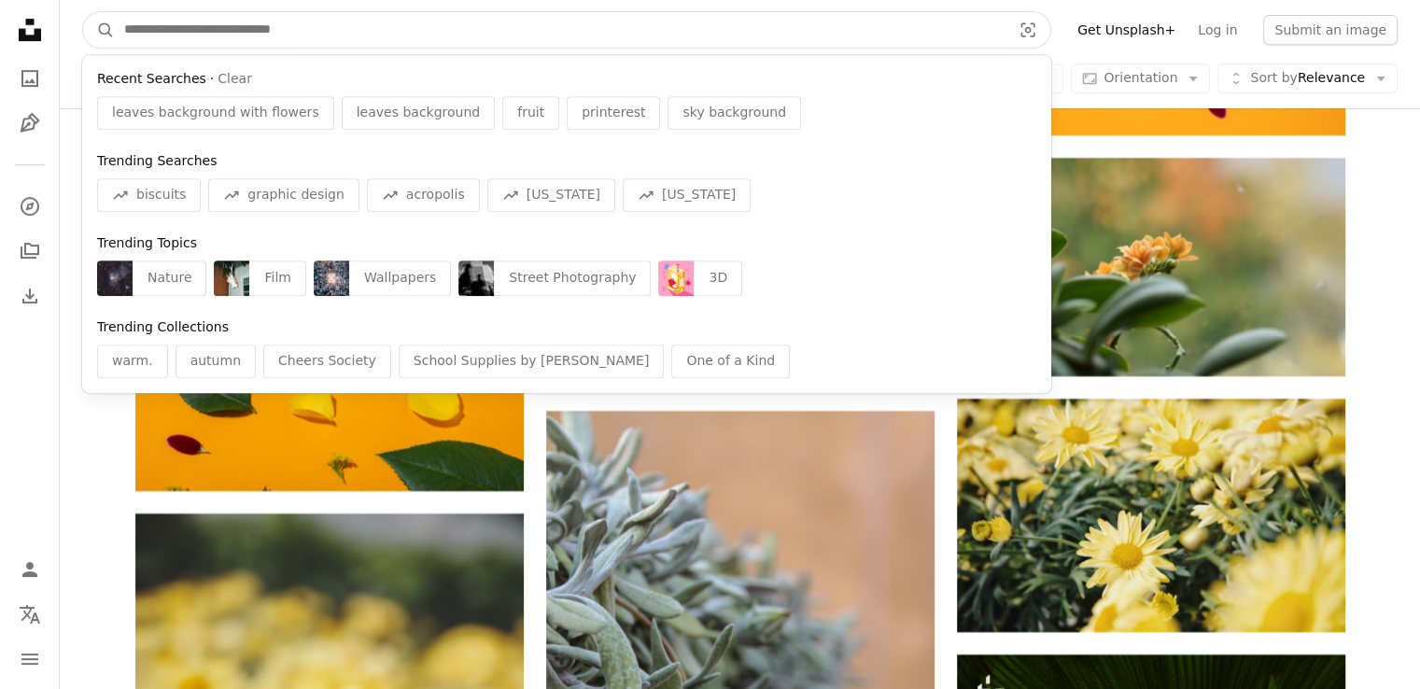
drag, startPoint x: 202, startPoint y: 30, endPoint x: 563, endPoint y: 326, distance: 467.1
click at [202, 30] on input "Find visuals sitewide" at bounding box center [560, 29] width 891 height 35
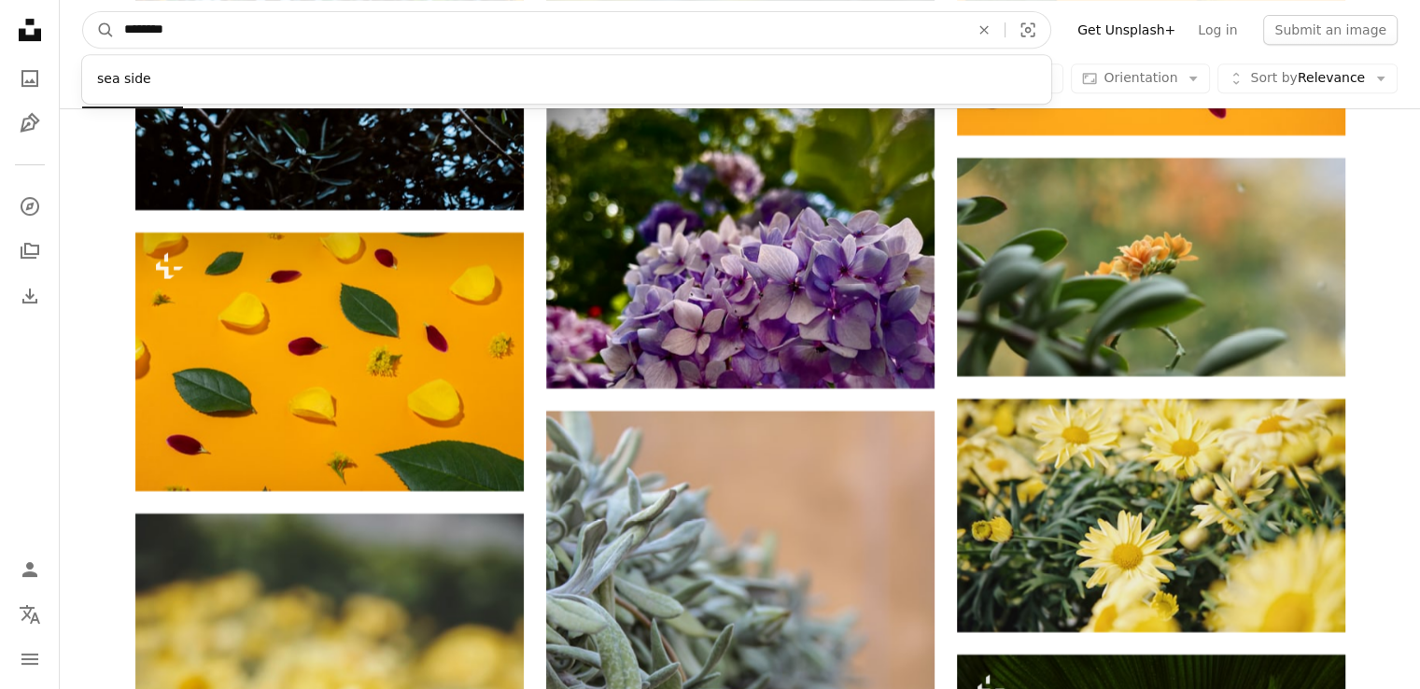
type input "*********"
click button "A magnifying glass" at bounding box center [99, 29] width 32 height 35
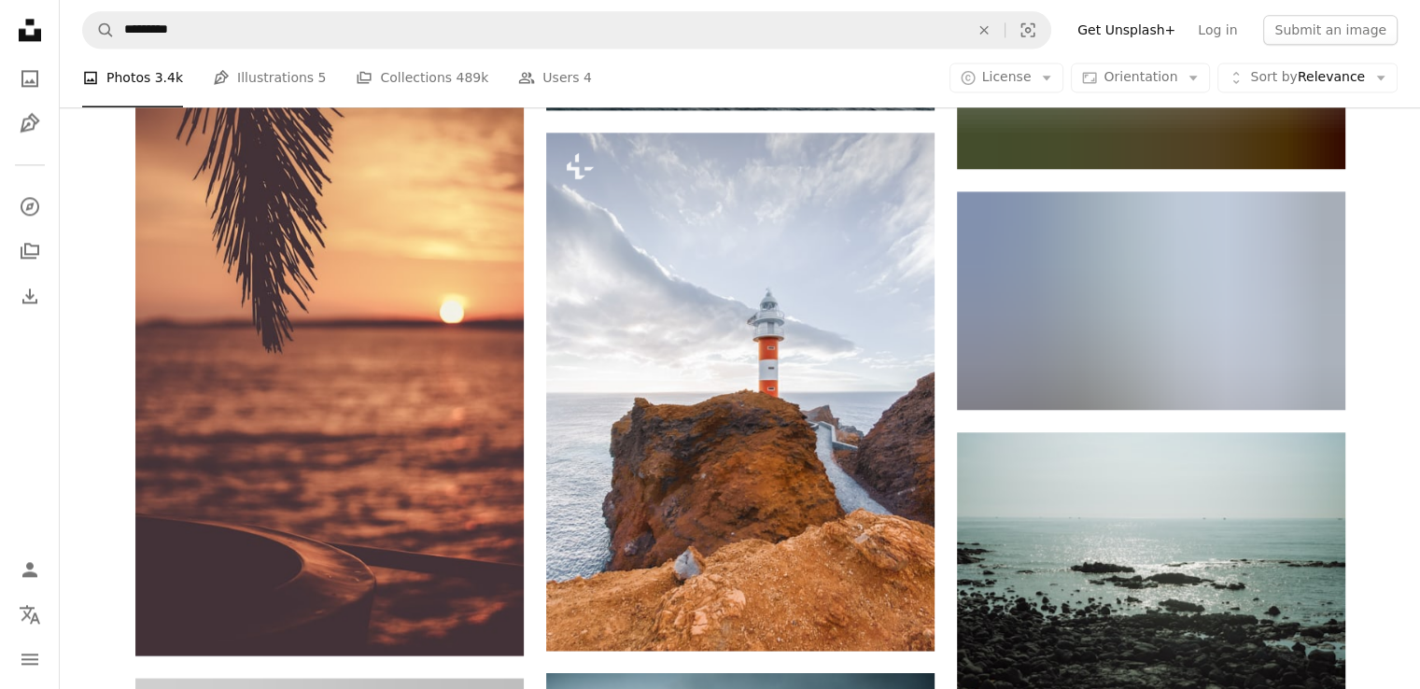
scroll to position [2614, 0]
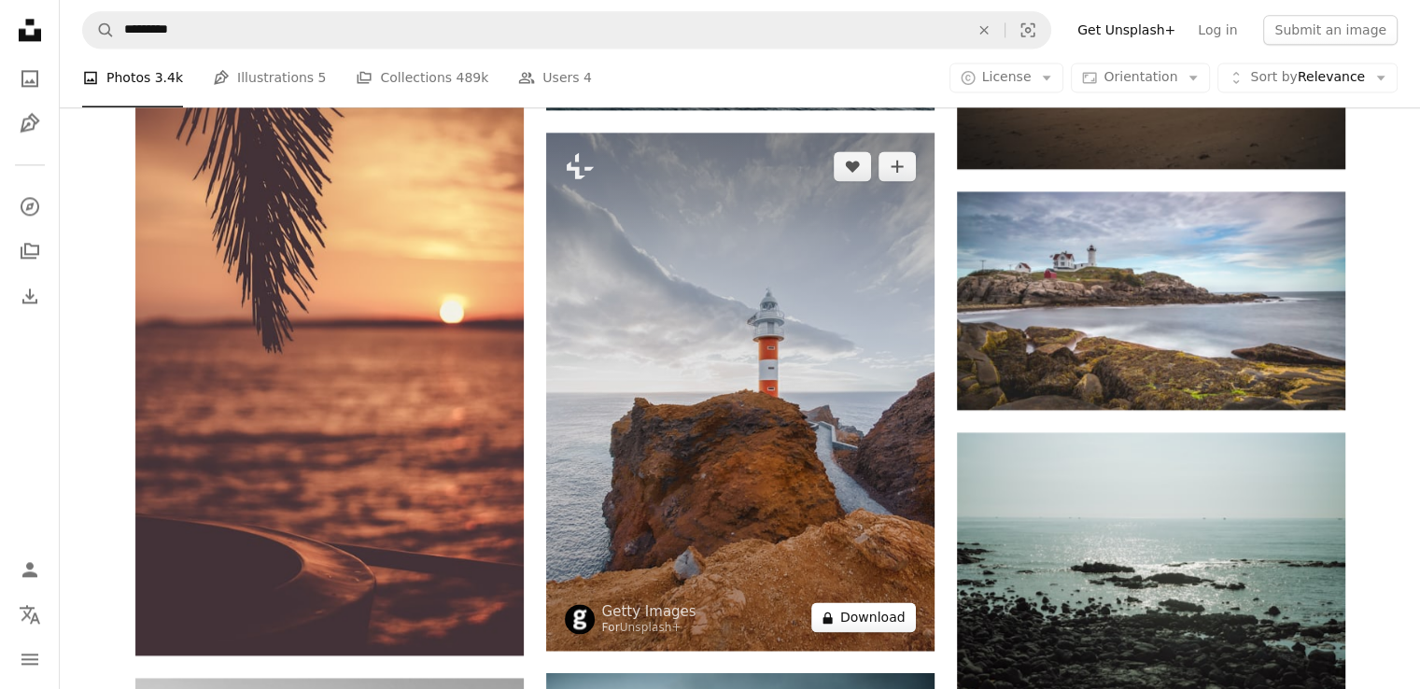
drag, startPoint x: 826, startPoint y: 503, endPoint x: 859, endPoint y: 613, distance: 114.0
click at [859, 613] on button "A lock Download" at bounding box center [863, 617] width 105 height 30
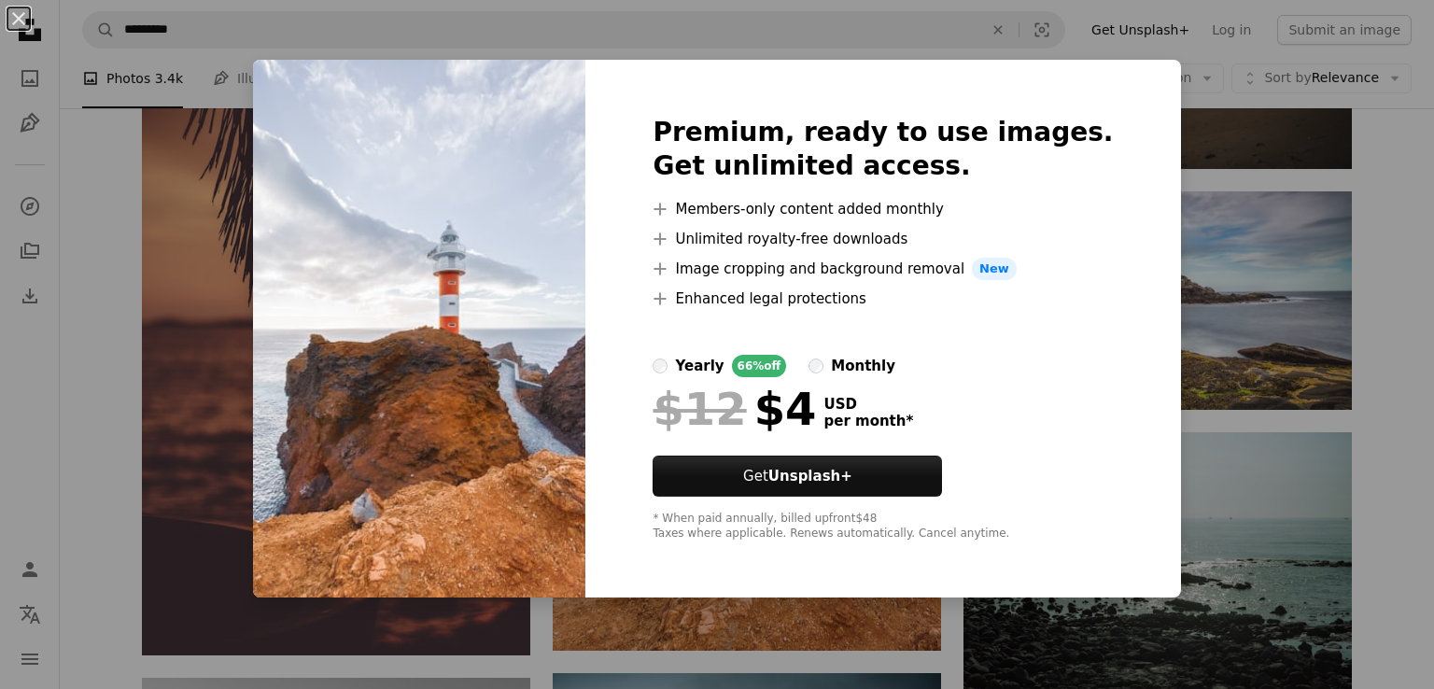
click at [1121, 172] on div "Premium, ready to use images. Get unlimited access. A plus sign Members-only co…" at bounding box center [882, 329] width 595 height 538
click at [1424, 295] on html "Unsplash logo Unsplash Home A photo Pen Tool A compass A stack of folders Downl…" at bounding box center [717, 463] width 1434 height 6155
click at [1407, 303] on div "An X shape Premium, ready to use images. Get unlimited access. A plus sign Memb…" at bounding box center [717, 344] width 1434 height 689
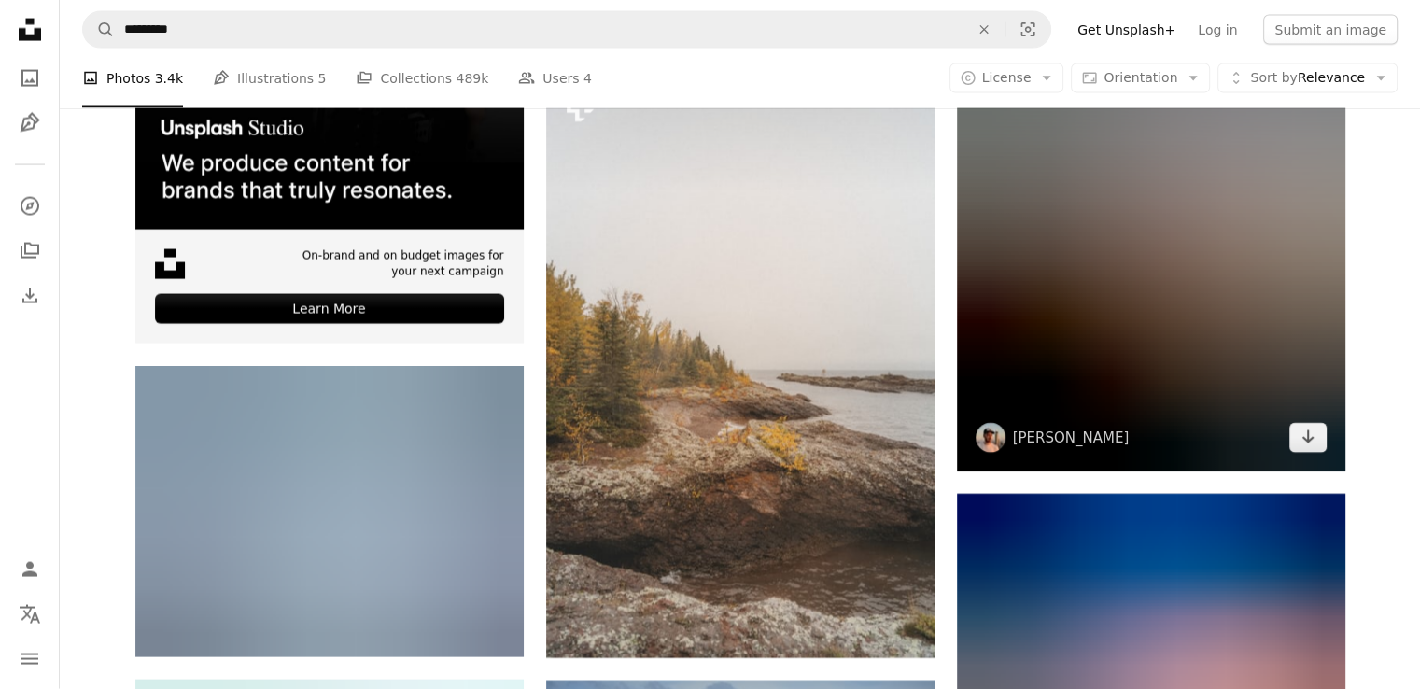
scroll to position [4015, 0]
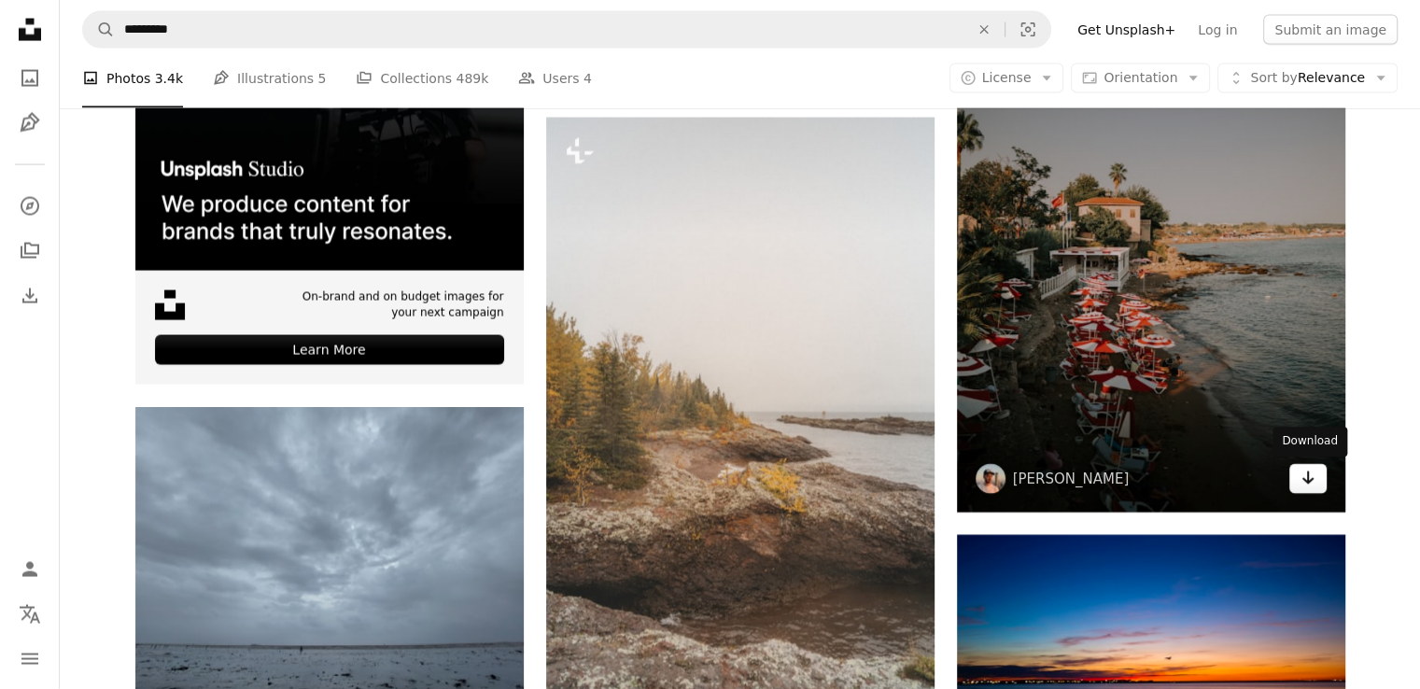
click at [1304, 472] on icon "Arrow pointing down" at bounding box center [1308, 478] width 15 height 22
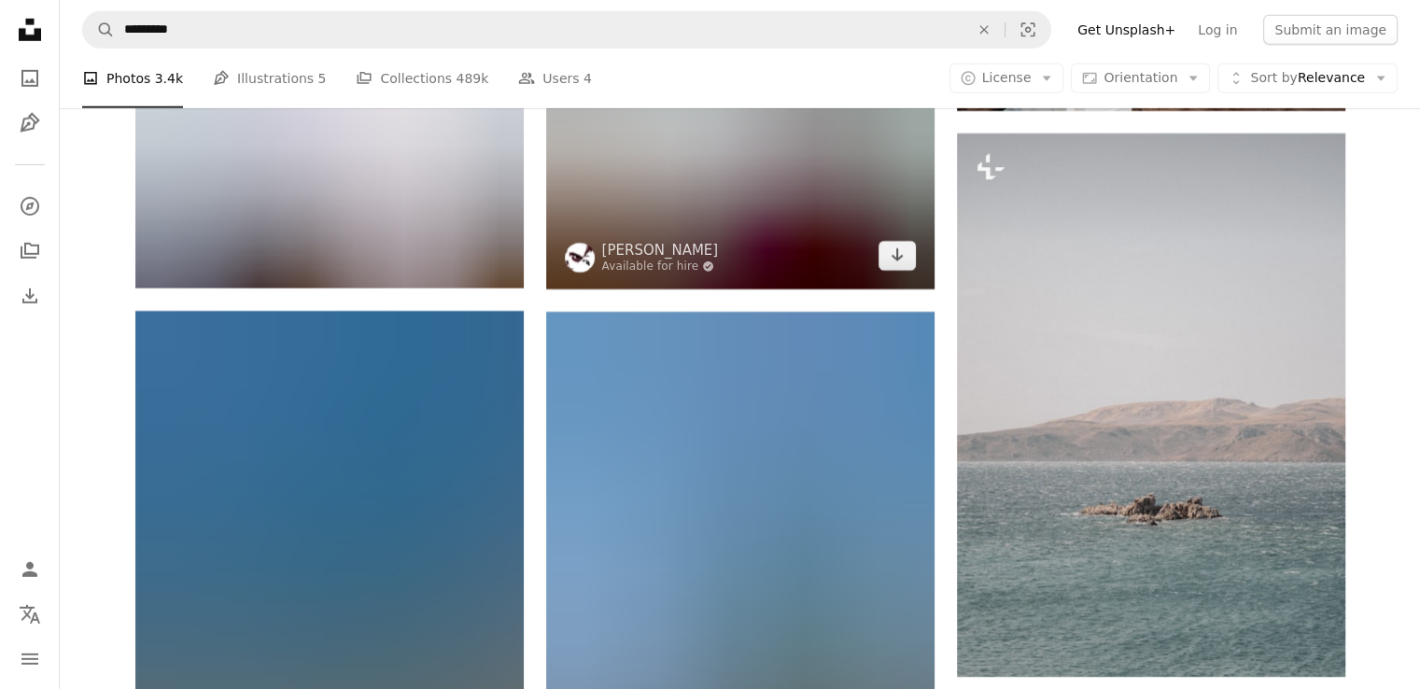
scroll to position [6162, 0]
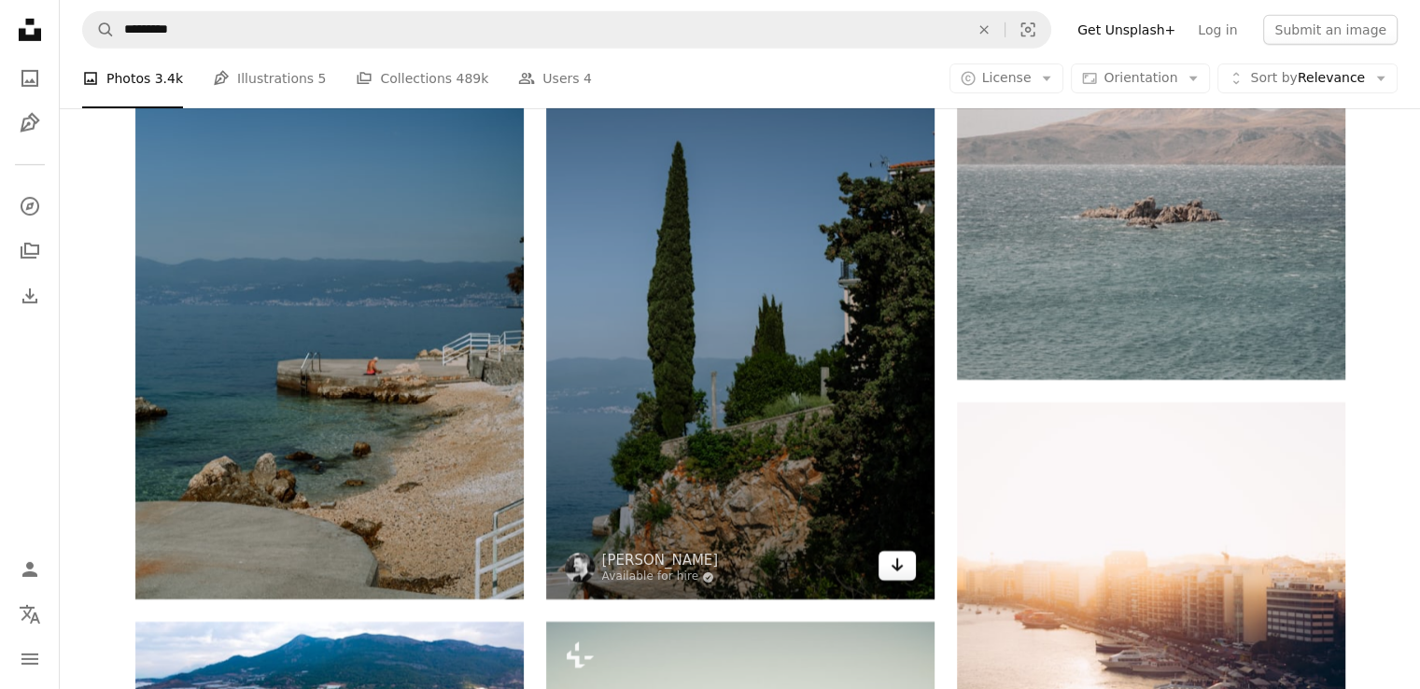
drag, startPoint x: 678, startPoint y: 336, endPoint x: 898, endPoint y: 551, distance: 307.7
click at [898, 551] on link "Arrow pointing down" at bounding box center [897, 566] width 37 height 30
